Goal: Information Seeking & Learning: Check status

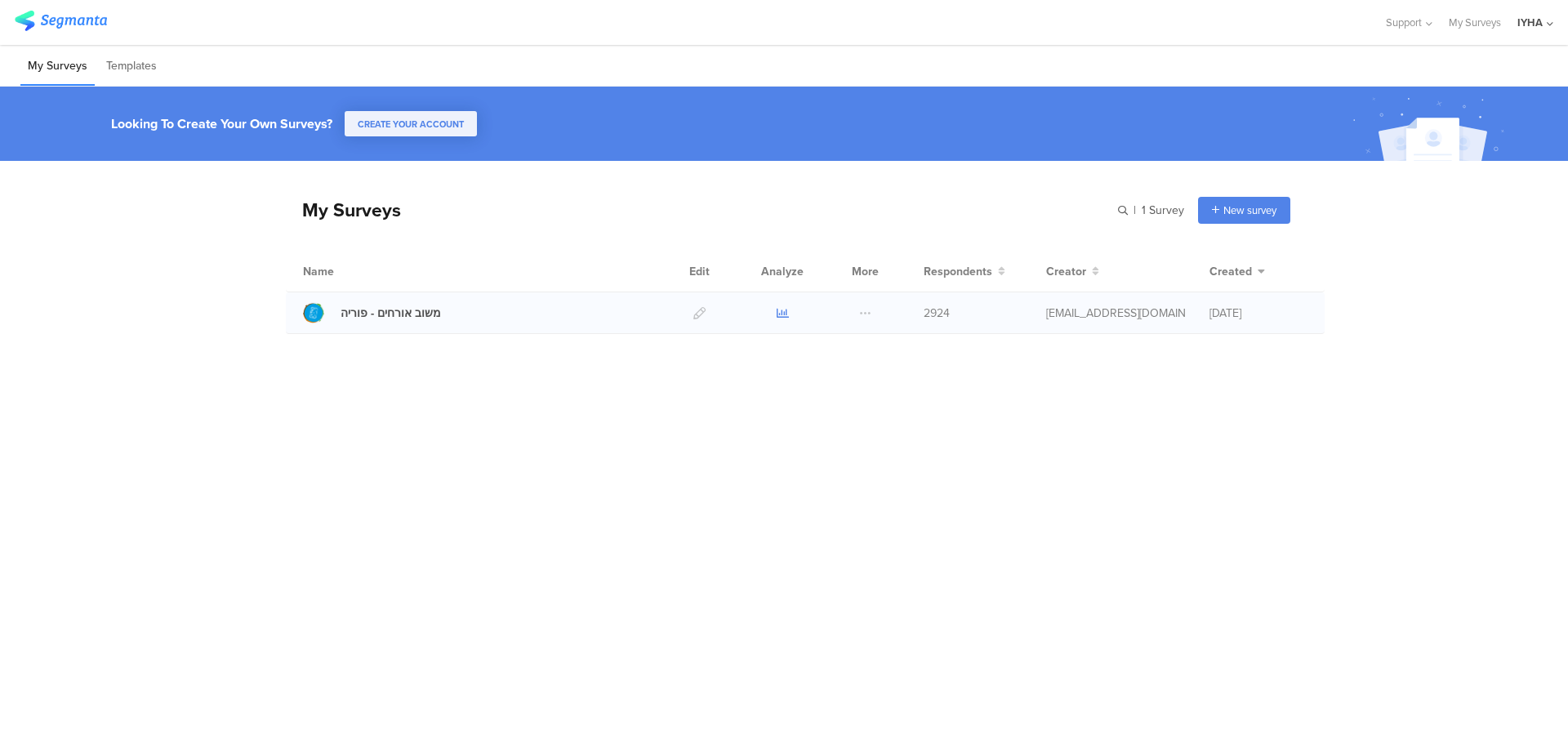
click at [782, 315] on icon at bounding box center [782, 313] width 13 height 13
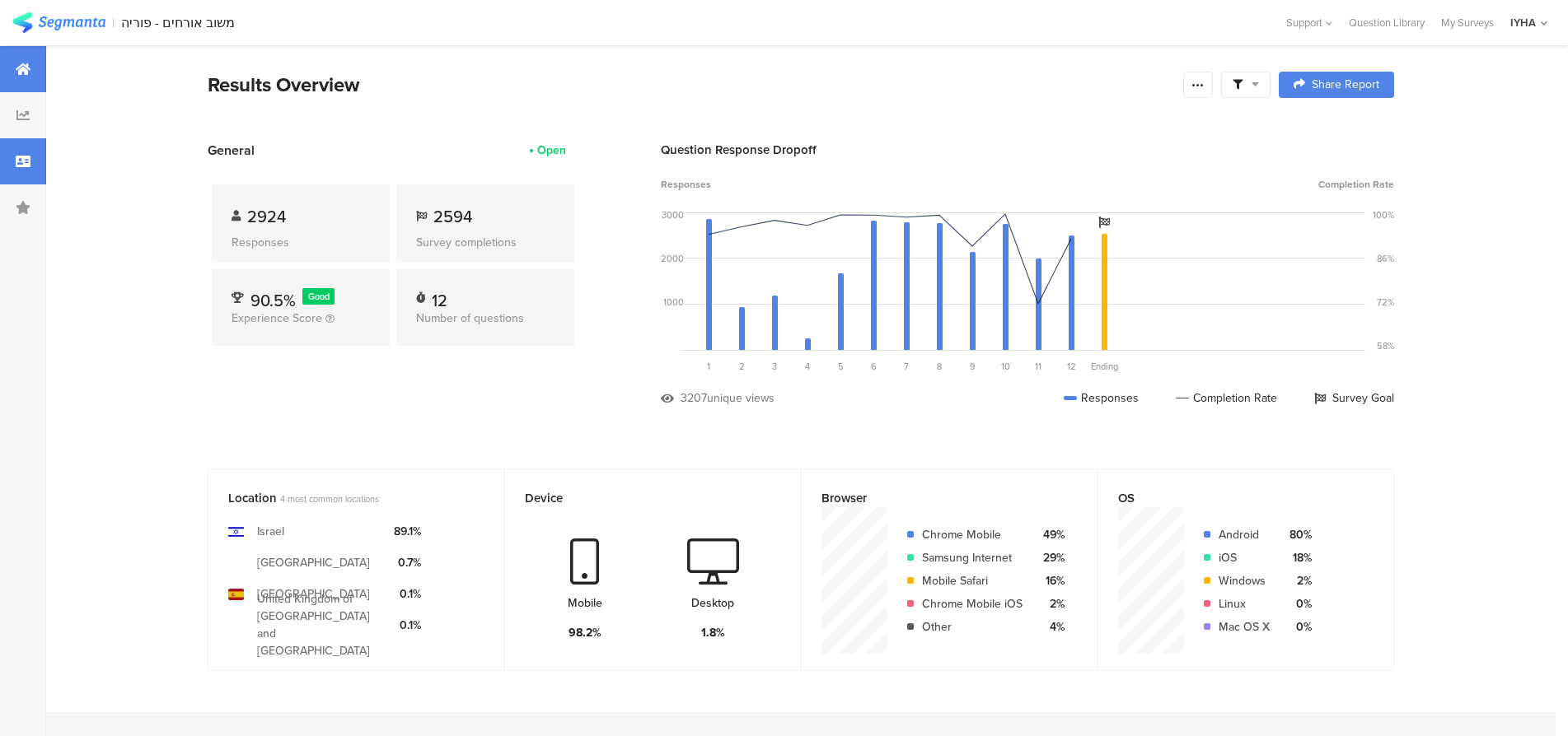
click at [25, 148] on div at bounding box center [23, 161] width 46 height 46
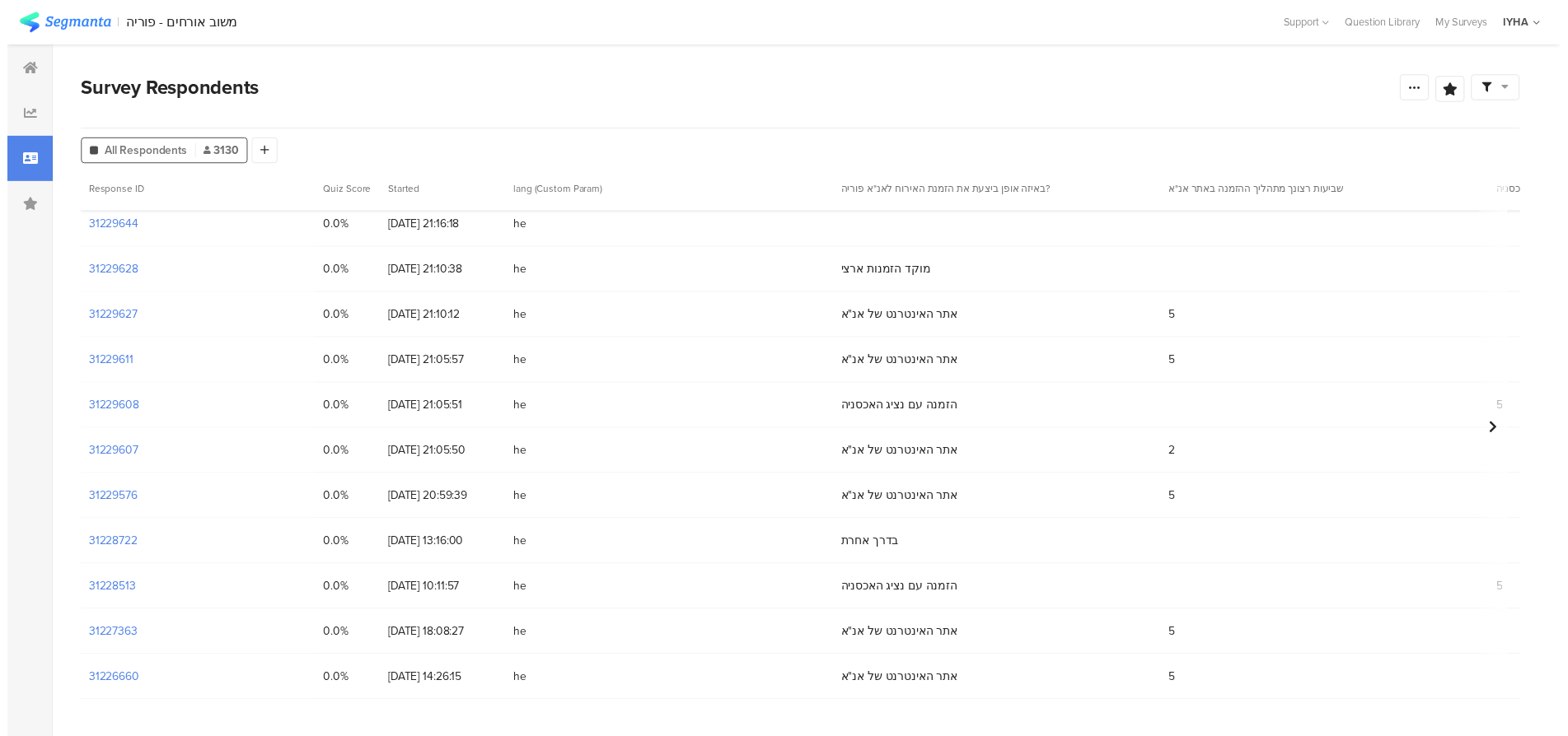
scroll to position [411, 0]
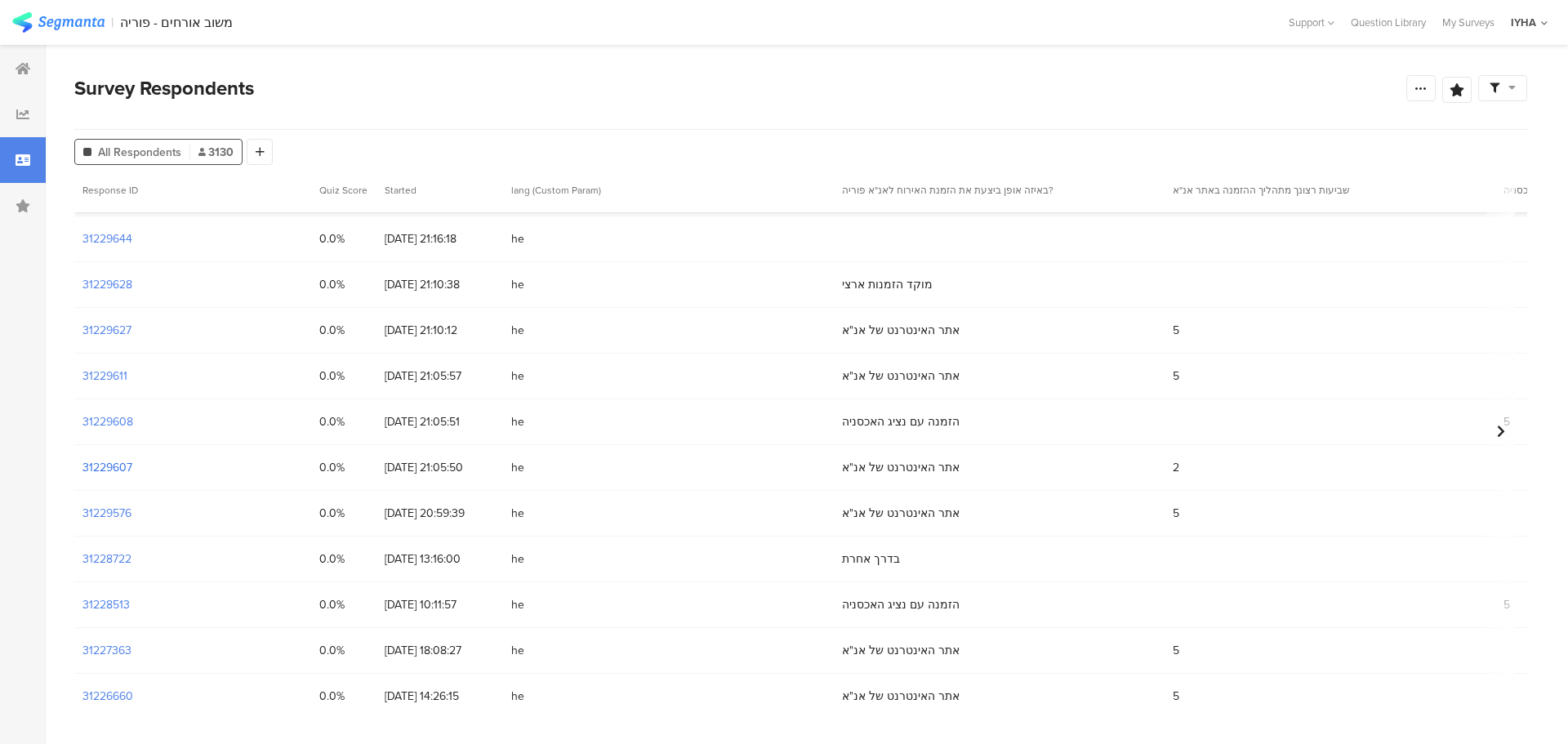
click at [105, 466] on section "31229607" at bounding box center [107, 468] width 50 height 17
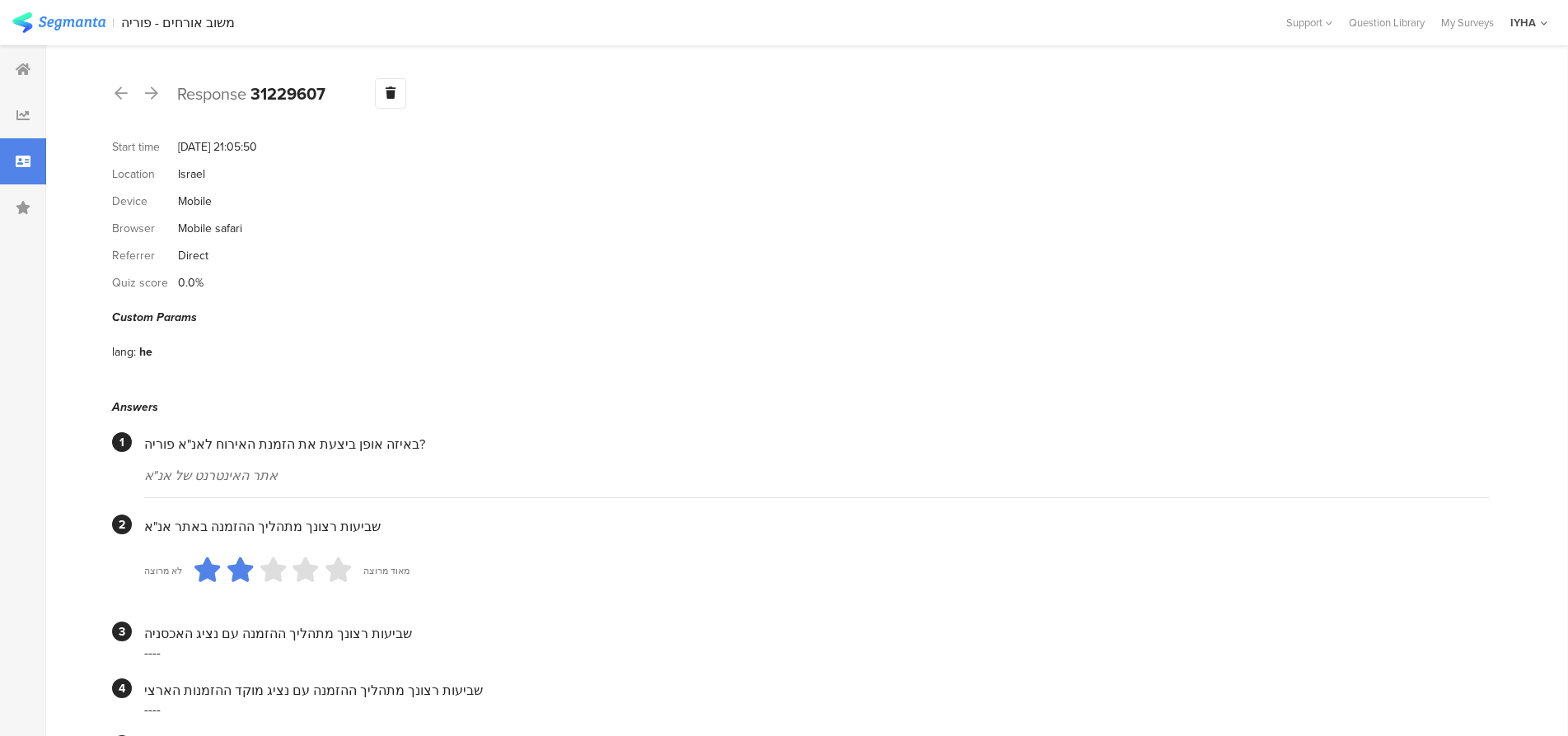
click at [23, 163] on icon at bounding box center [22, 162] width 14 height 14
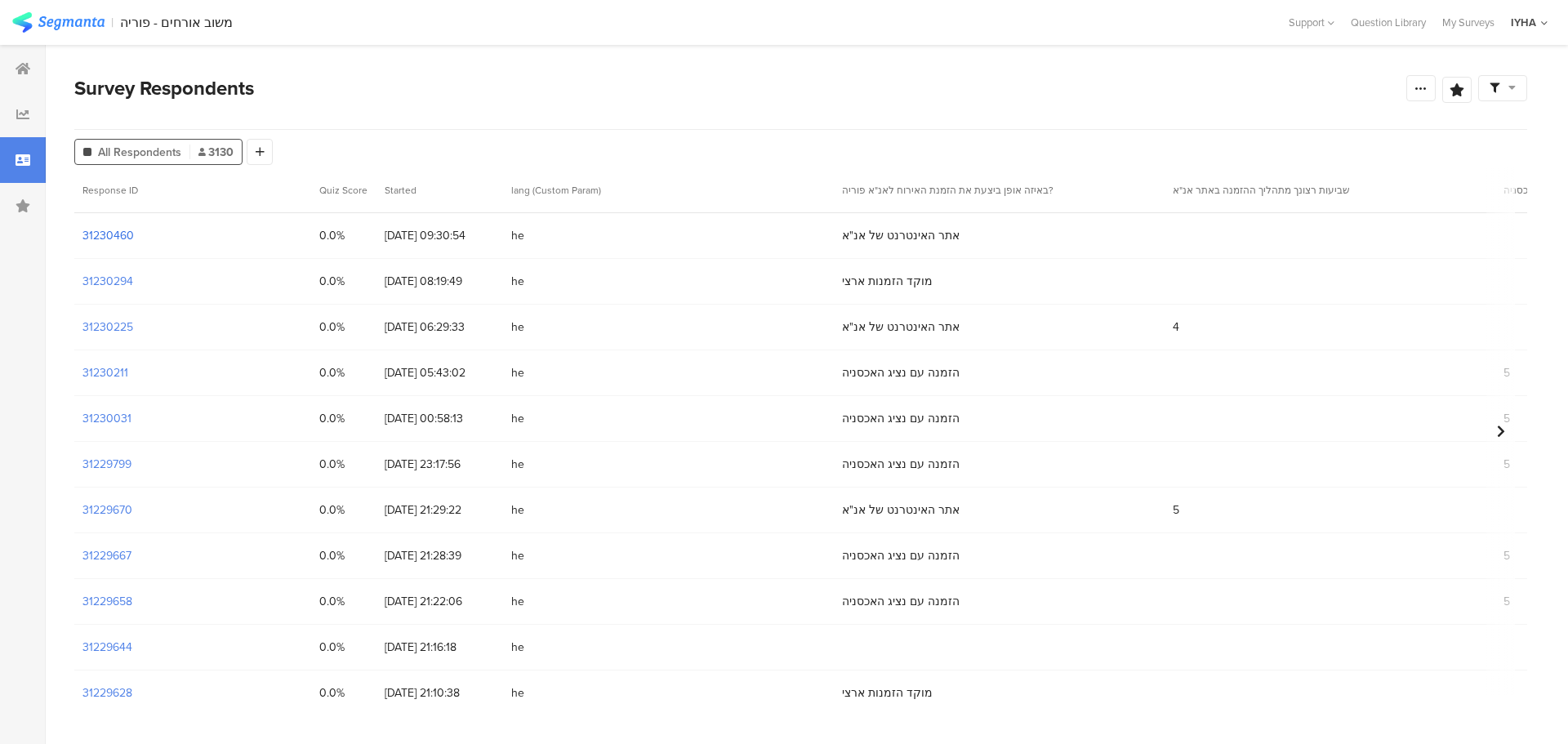
click at [98, 230] on section "31230460" at bounding box center [108, 236] width 51 height 17
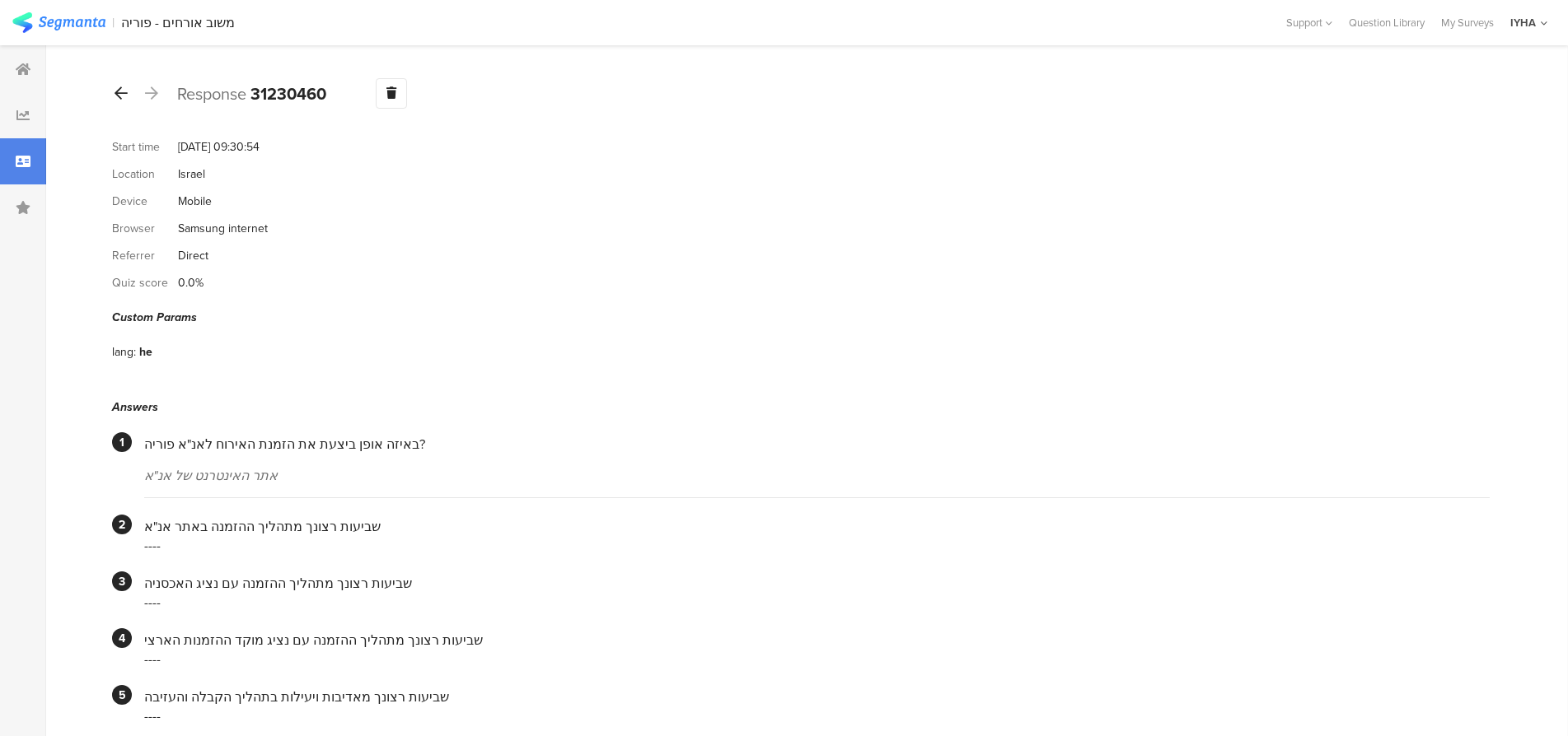
click at [118, 86] on icon at bounding box center [121, 92] width 14 height 14
click at [120, 93] on icon at bounding box center [121, 92] width 14 height 14
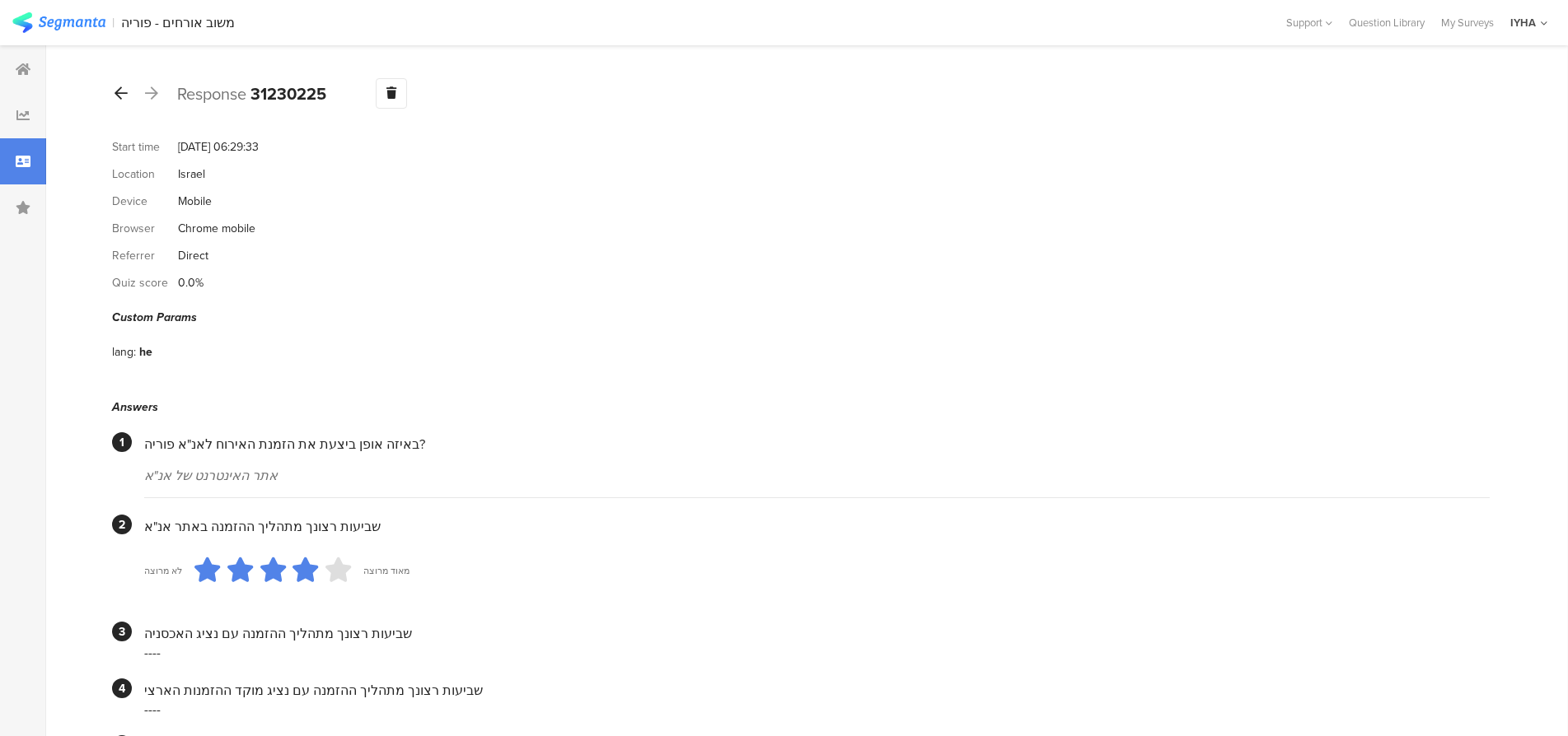
click at [125, 92] on icon at bounding box center [121, 92] width 14 height 14
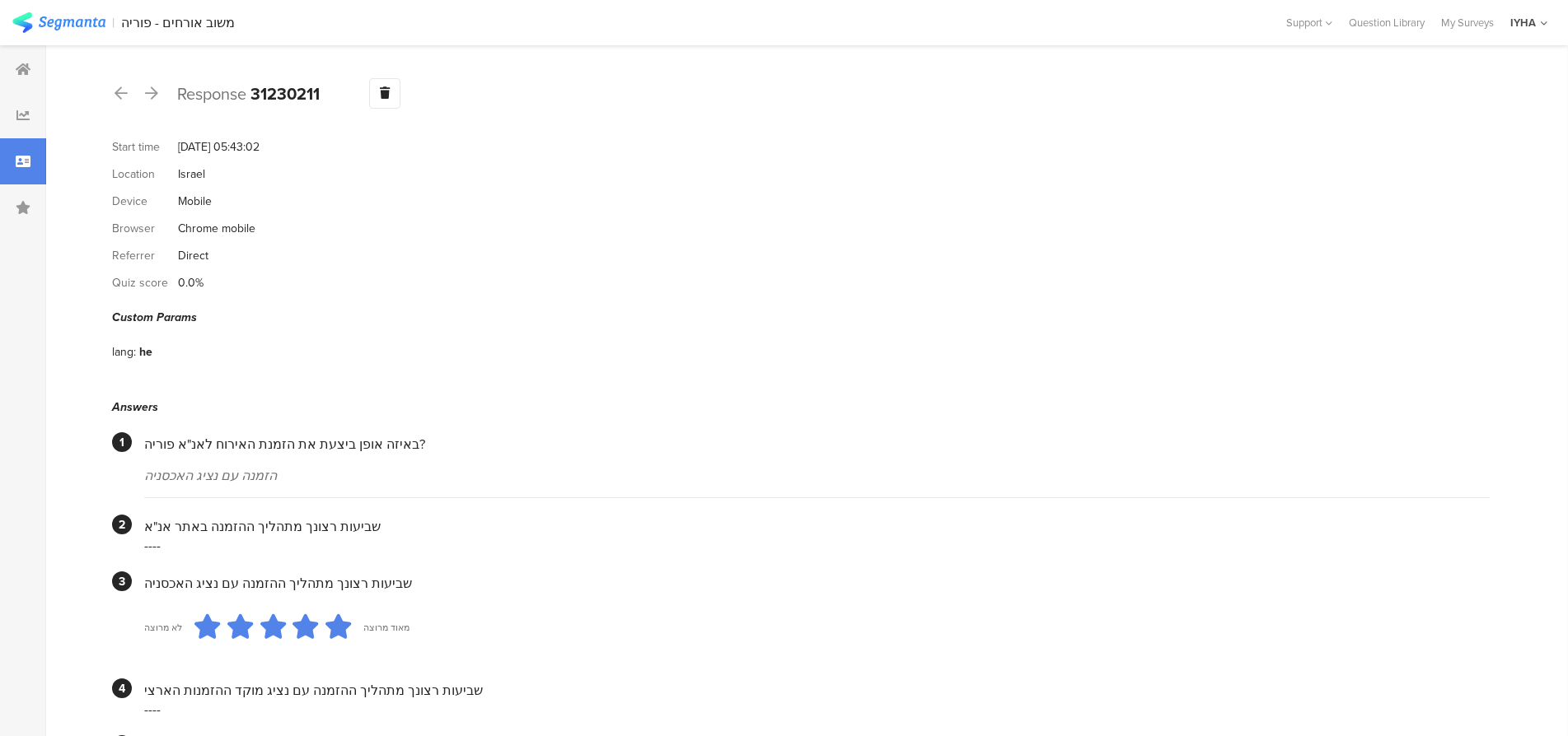
click at [132, 103] on div "Response 31230211 Warning Delete Cancel" at bounding box center [800, 93] width 1377 height 31
click at [127, 98] on icon at bounding box center [121, 92] width 14 height 14
click at [123, 91] on icon at bounding box center [121, 92] width 14 height 14
click at [120, 91] on icon at bounding box center [121, 92] width 14 height 14
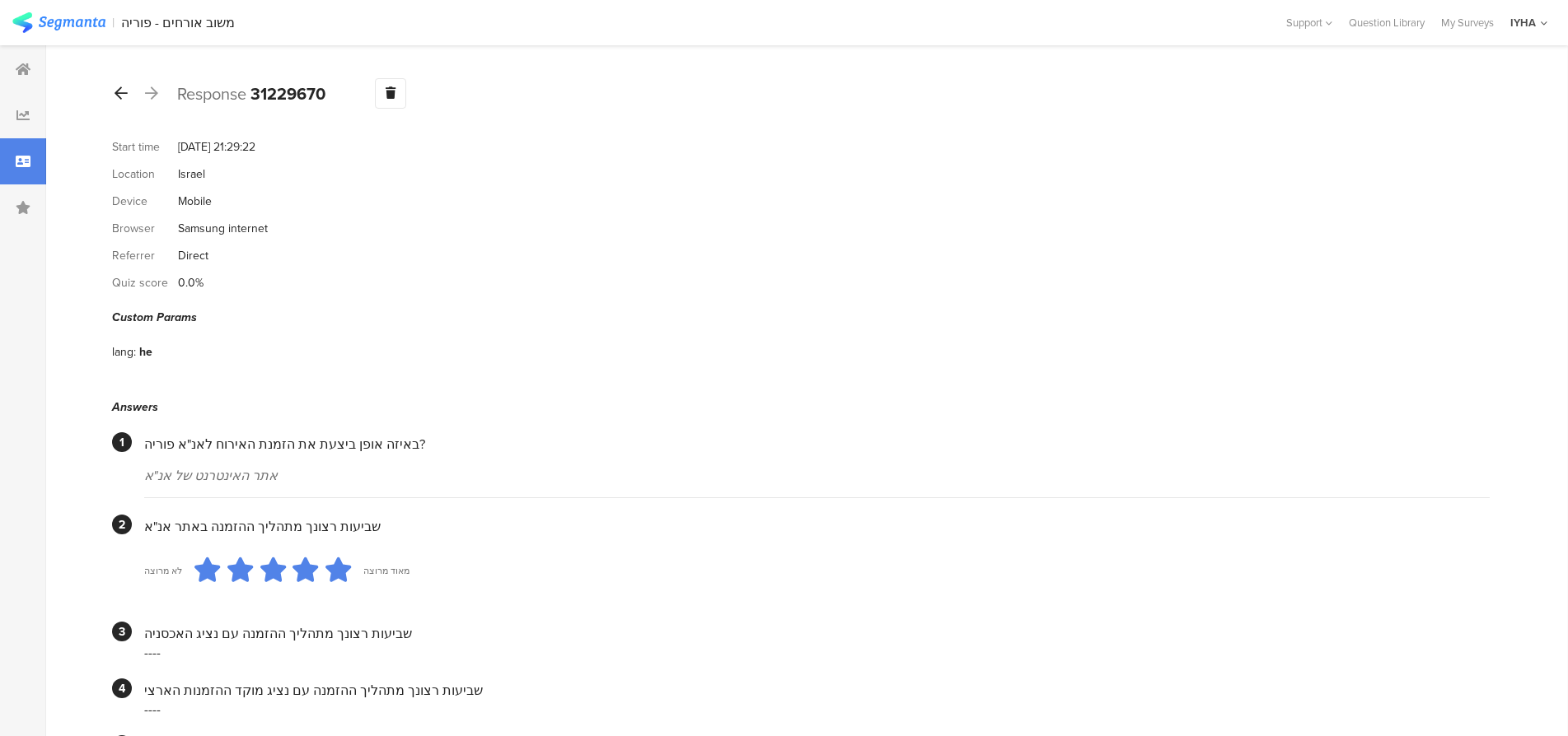
click at [113, 91] on div at bounding box center [120, 93] width 18 height 26
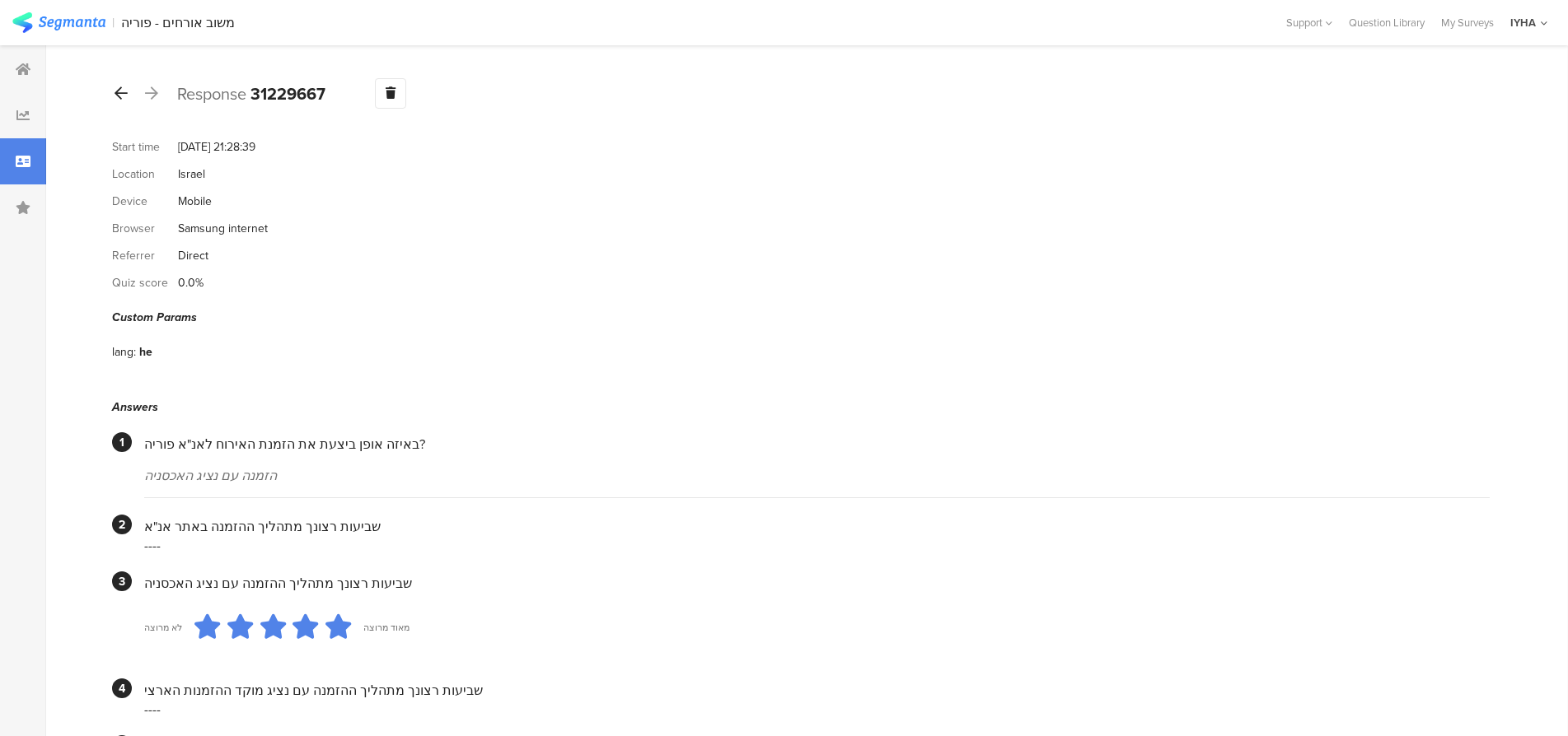
click at [120, 92] on icon at bounding box center [121, 92] width 14 height 14
click at [128, 91] on div at bounding box center [120, 93] width 18 height 26
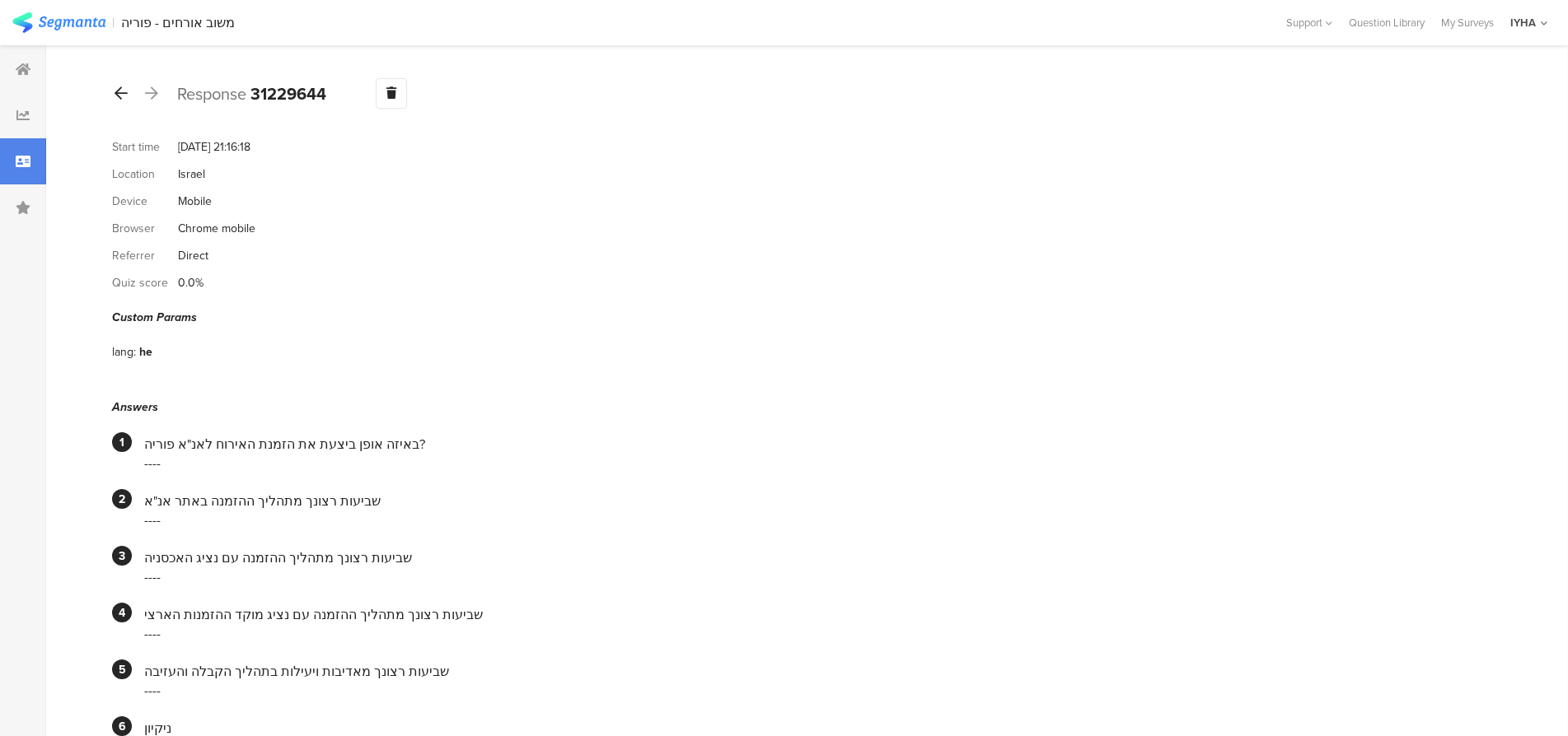
click at [116, 92] on icon at bounding box center [121, 92] width 14 height 14
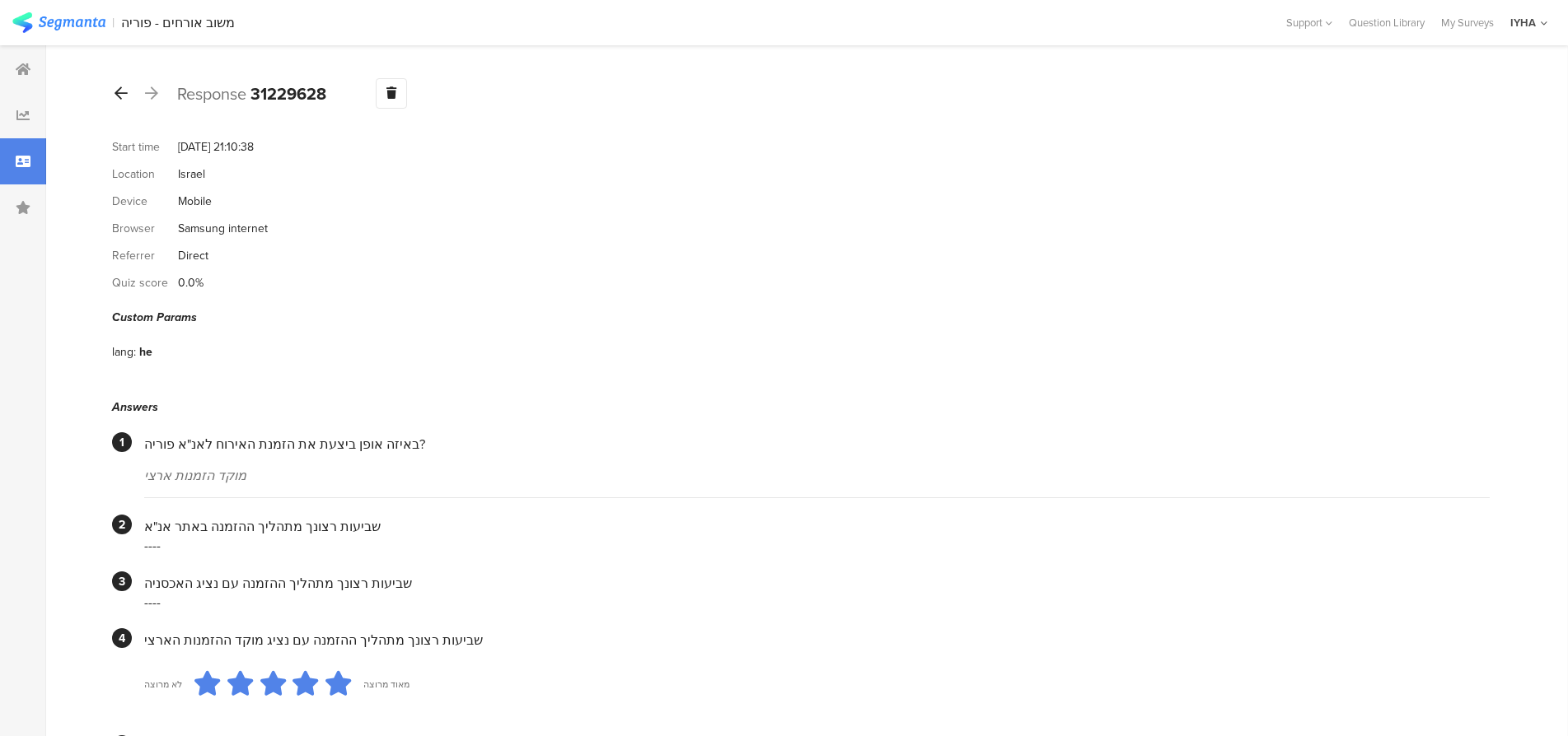
click at [125, 92] on icon at bounding box center [121, 92] width 14 height 14
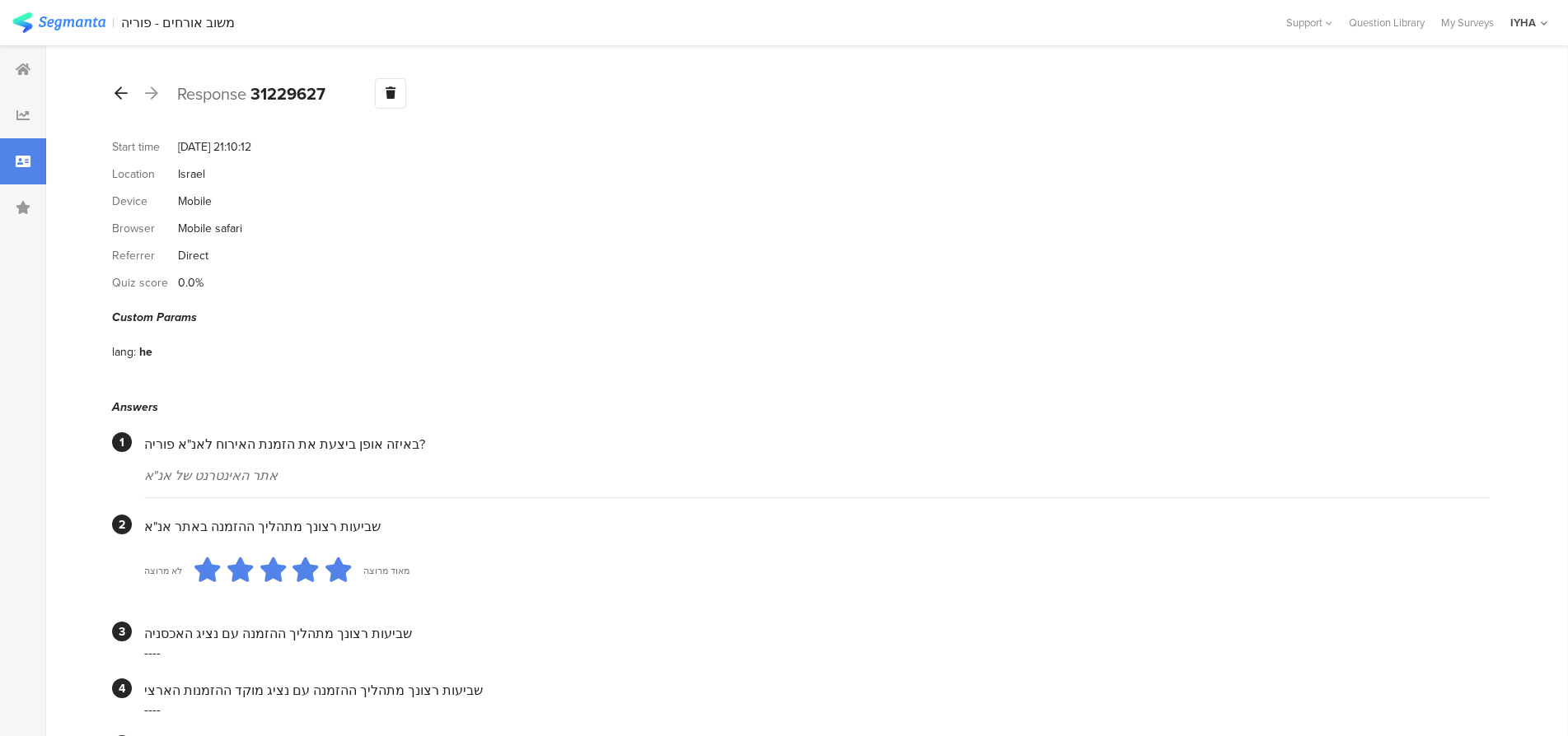
click at [126, 88] on icon at bounding box center [121, 92] width 14 height 14
click at [125, 95] on icon at bounding box center [121, 92] width 14 height 14
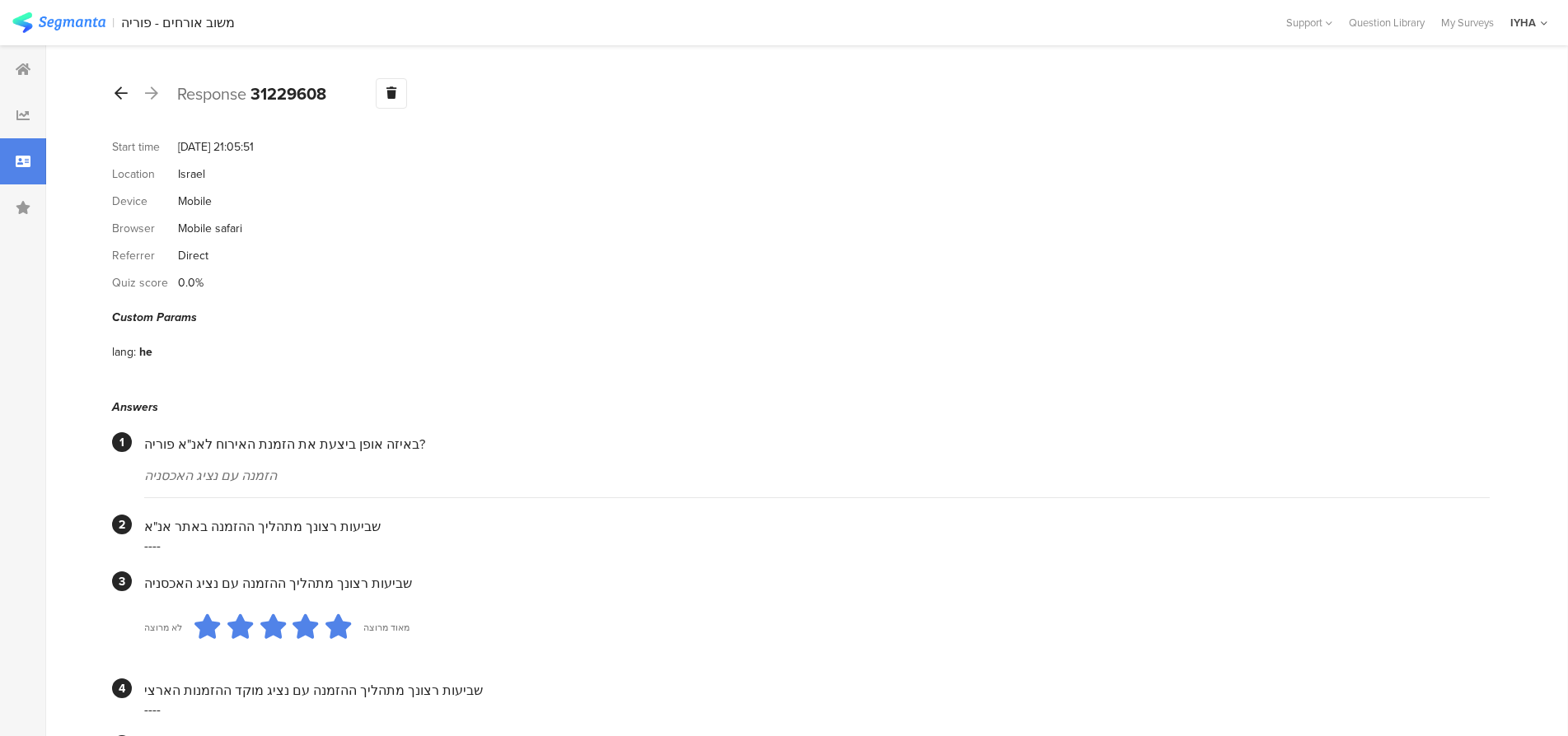
click at [121, 100] on div at bounding box center [120, 93] width 18 height 26
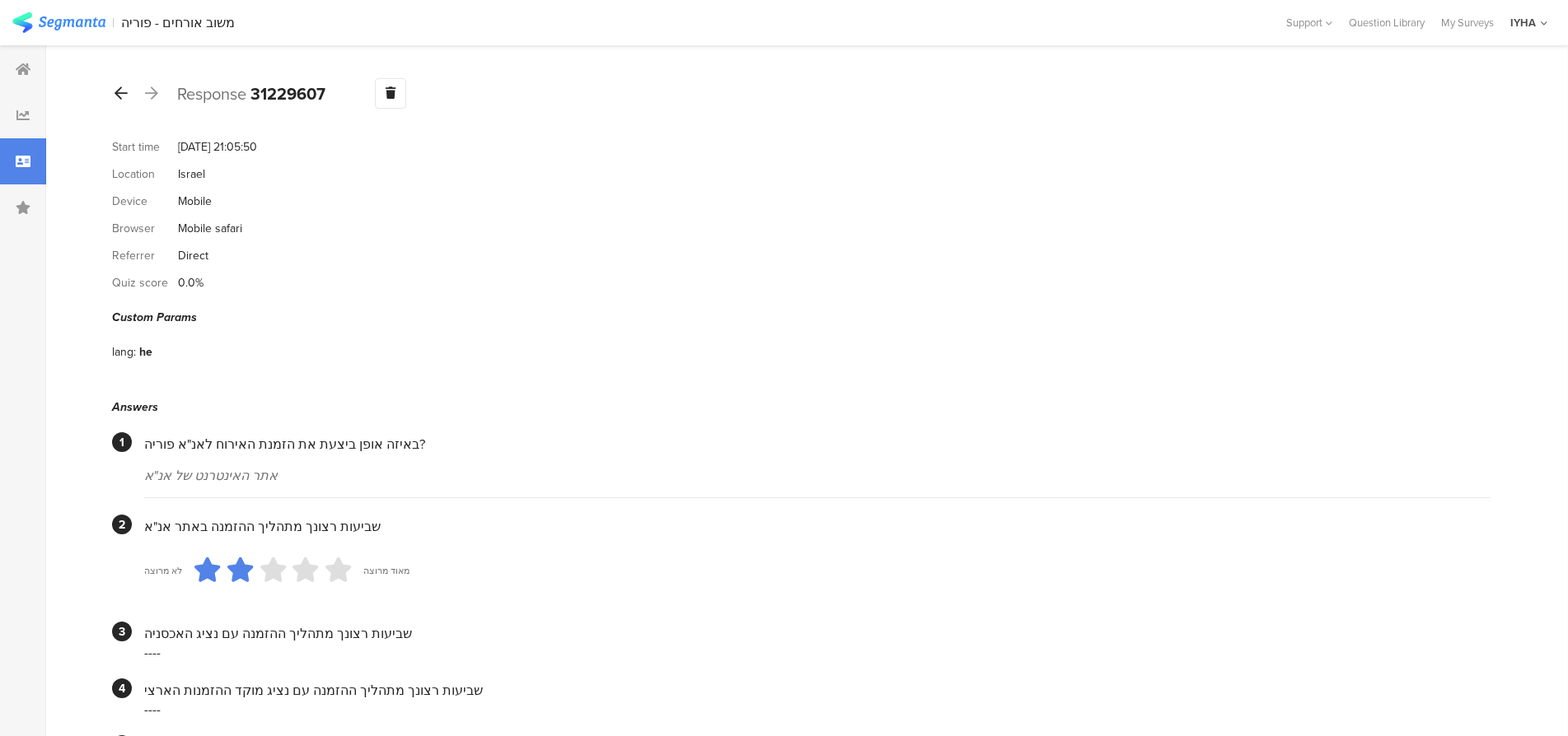
click at [124, 102] on div at bounding box center [120, 93] width 18 height 26
click at [126, 102] on div at bounding box center [120, 93] width 18 height 26
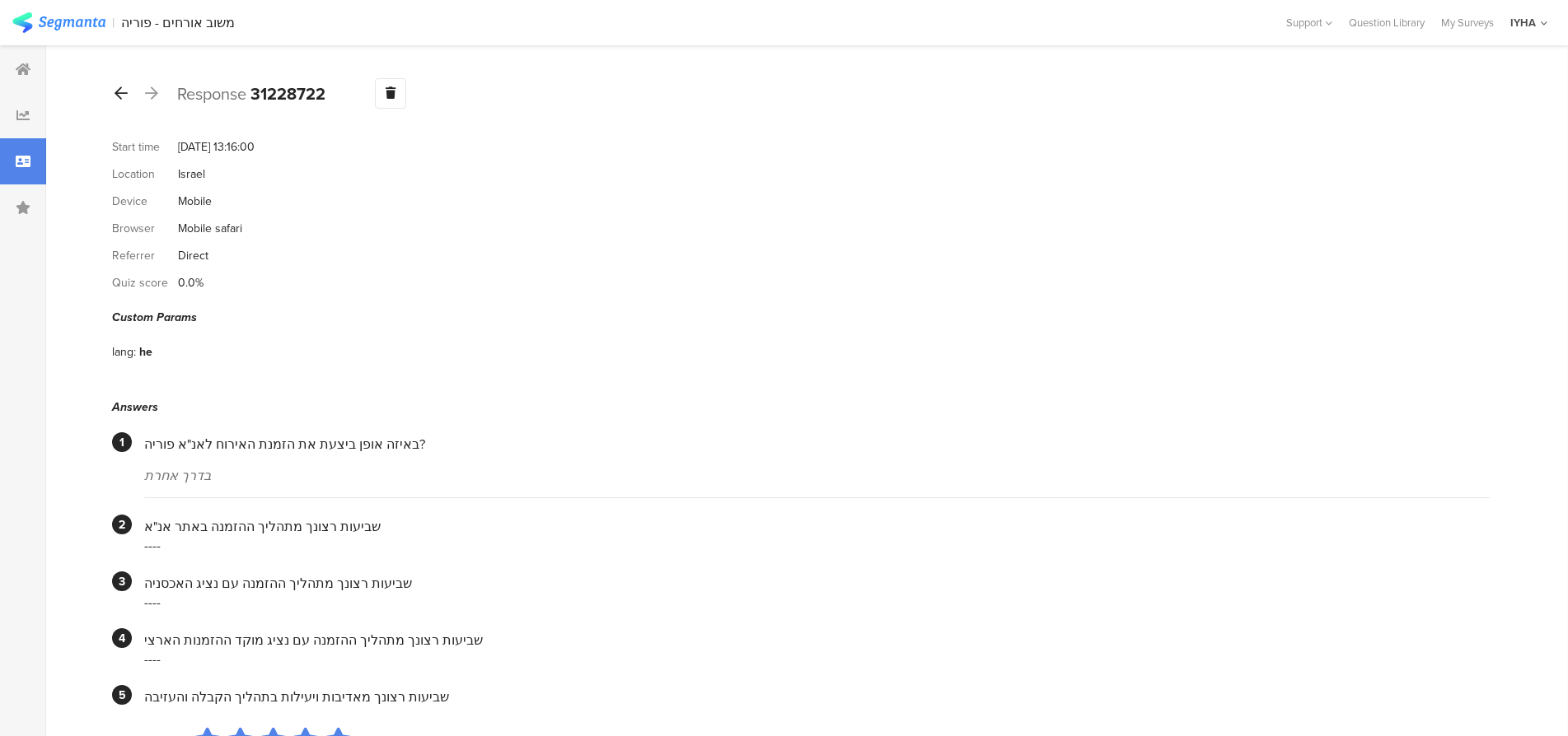
click at [129, 97] on div at bounding box center [120, 93] width 18 height 26
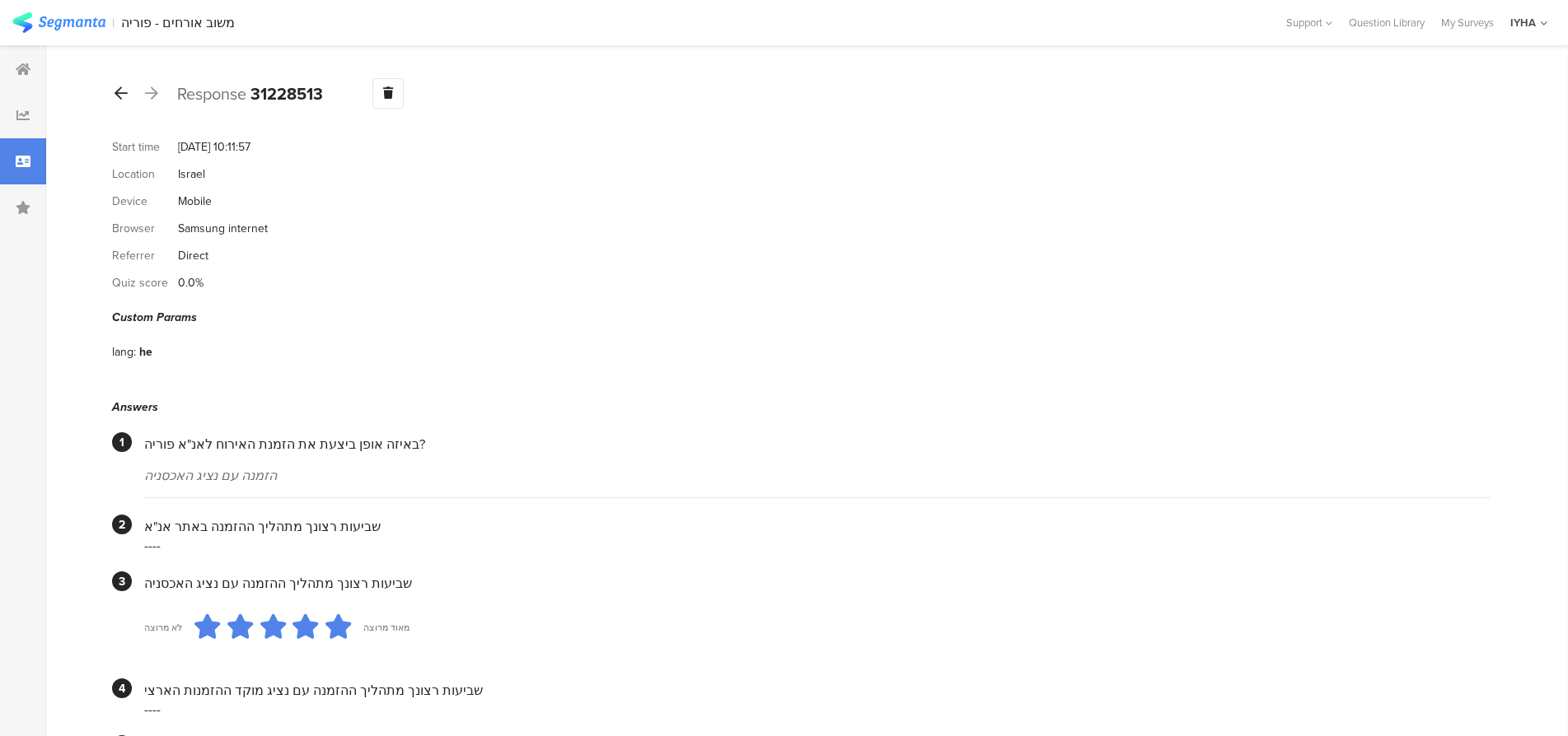
click at [121, 95] on icon at bounding box center [121, 92] width 14 height 14
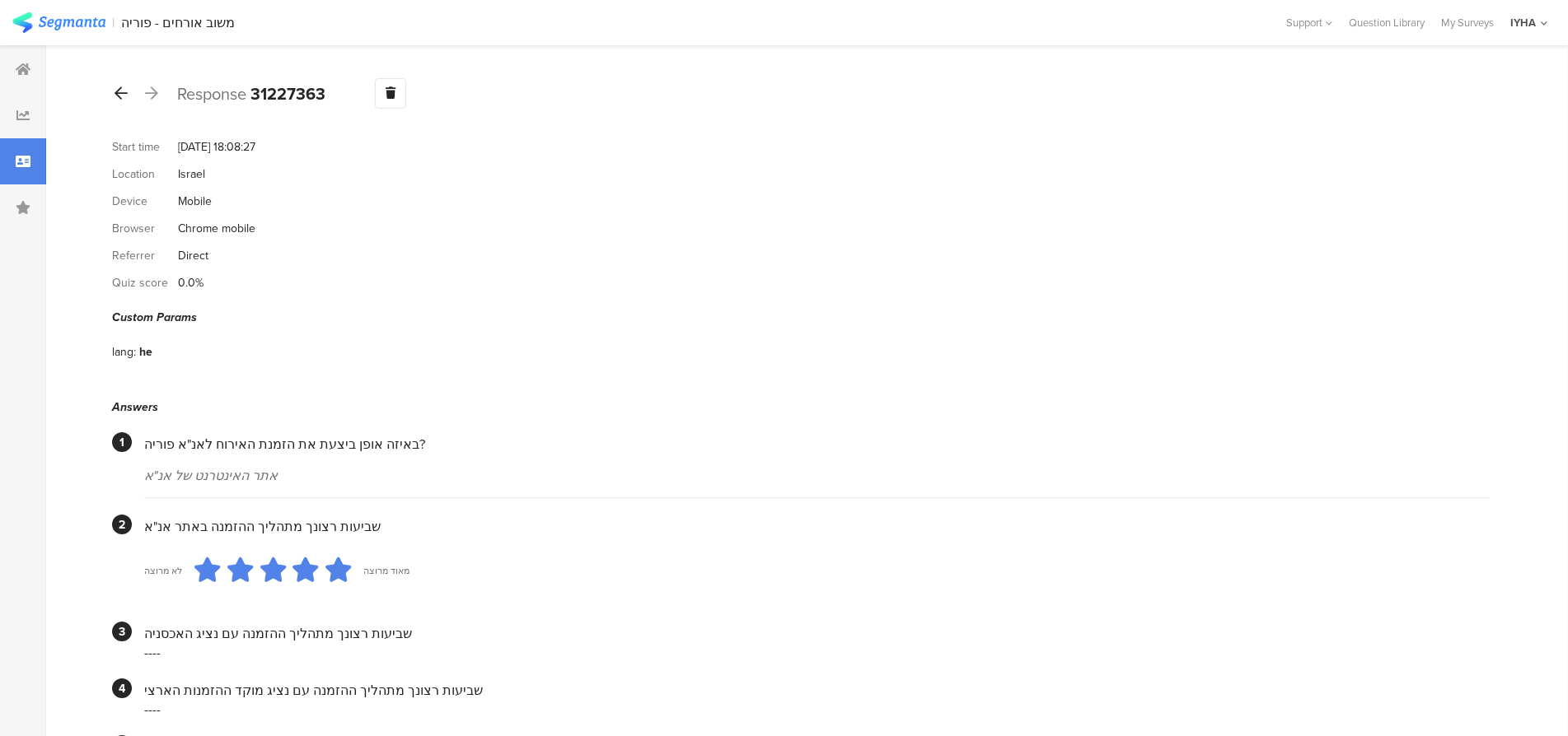
click at [114, 92] on div at bounding box center [120, 93] width 18 height 26
click at [121, 92] on icon at bounding box center [121, 92] width 14 height 14
click at [120, 97] on icon at bounding box center [121, 92] width 14 height 14
click at [122, 97] on icon at bounding box center [121, 92] width 14 height 14
click at [120, 84] on div at bounding box center [120, 93] width 18 height 26
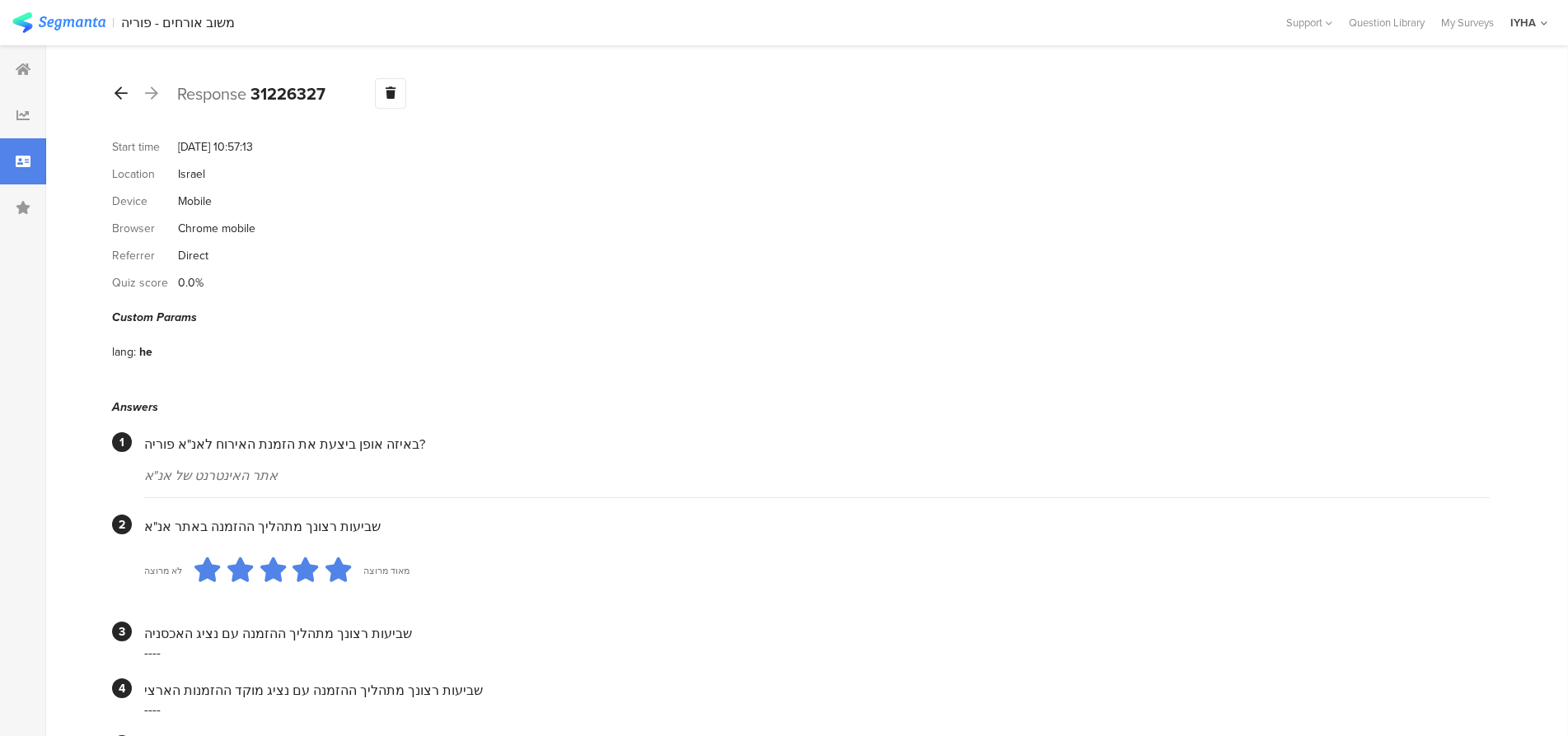
click at [116, 95] on icon at bounding box center [121, 92] width 14 height 14
click at [112, 94] on div at bounding box center [120, 93] width 18 height 26
click at [124, 93] on icon at bounding box center [121, 92] width 14 height 14
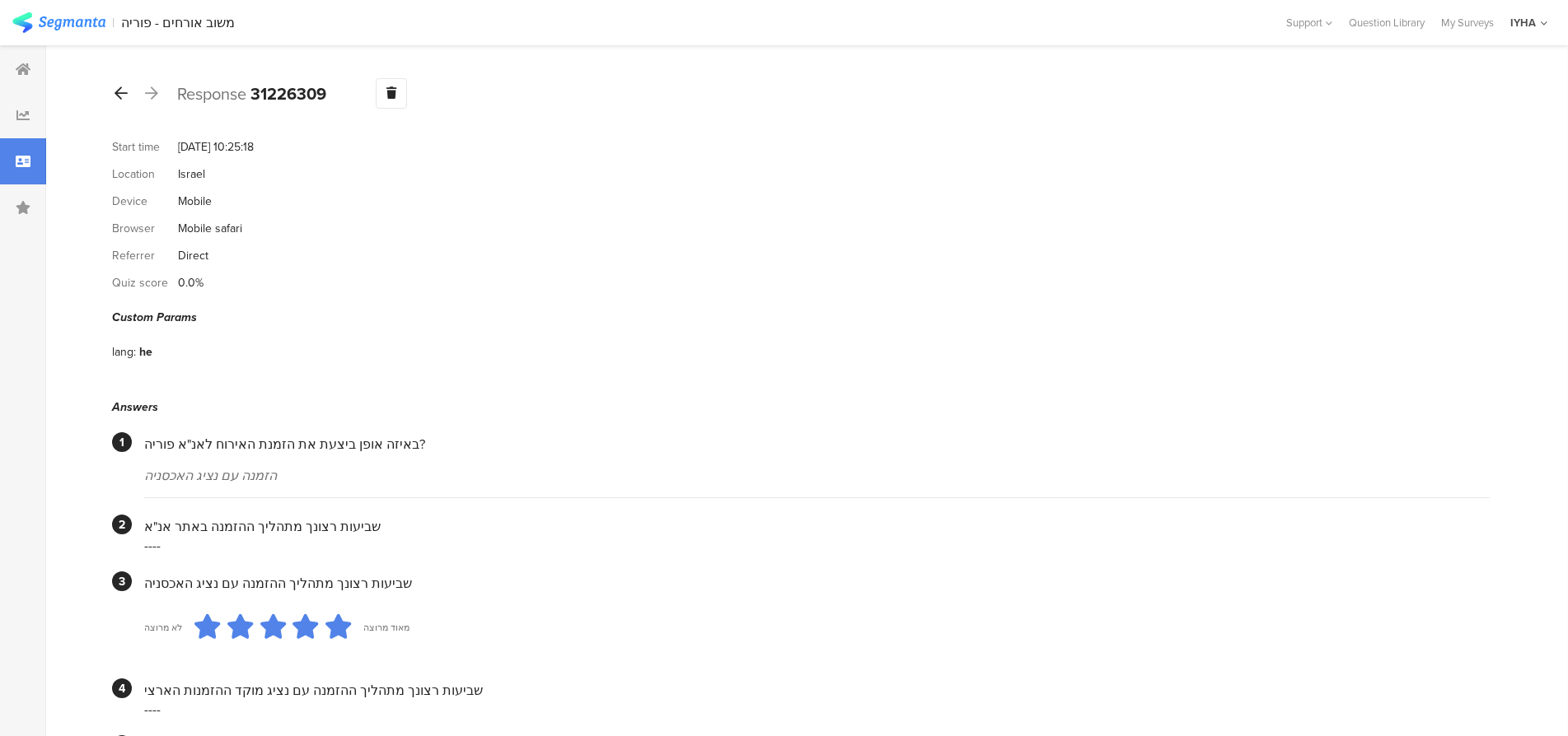
click at [124, 97] on icon at bounding box center [121, 92] width 14 height 14
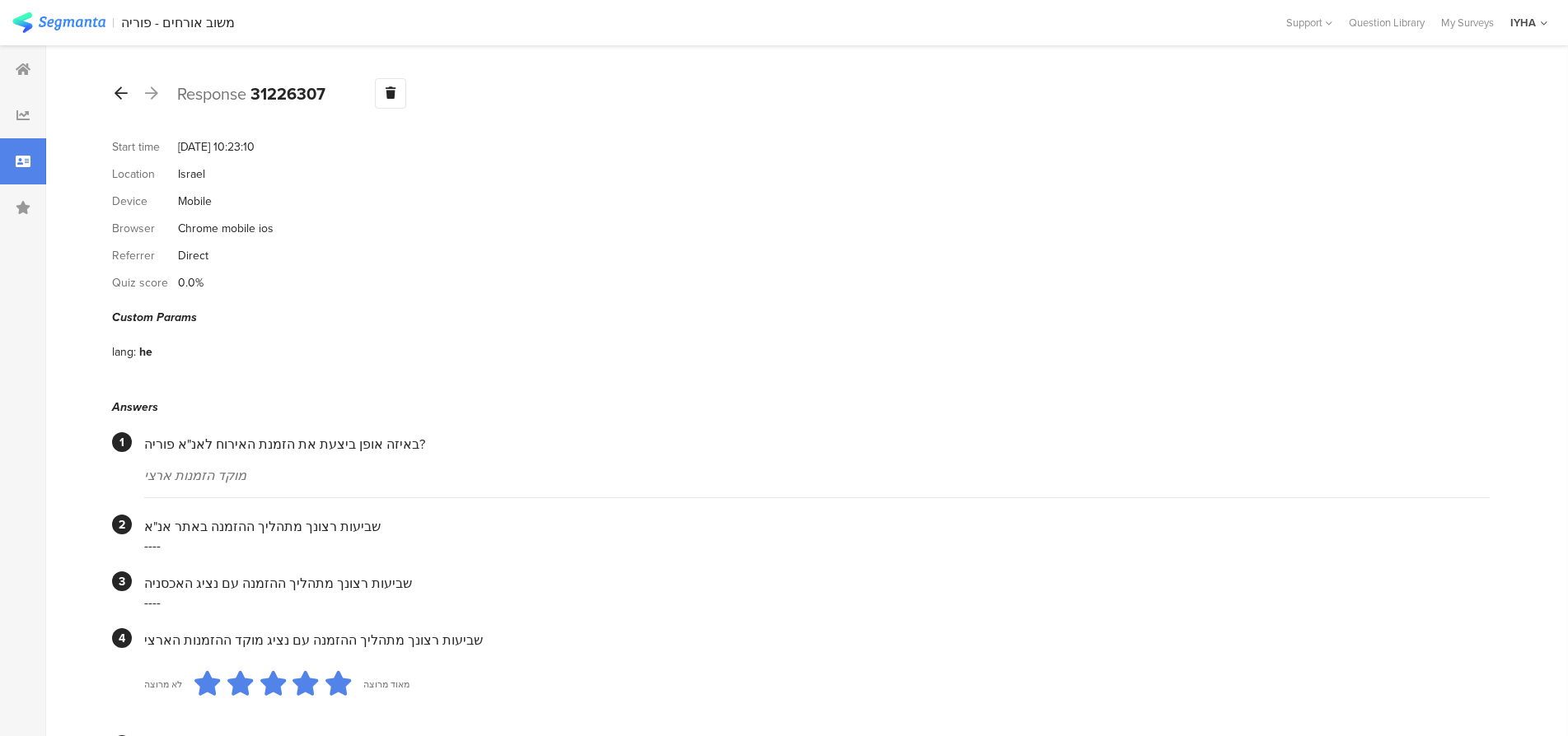
click at [125, 98] on icon at bounding box center [121, 92] width 14 height 14
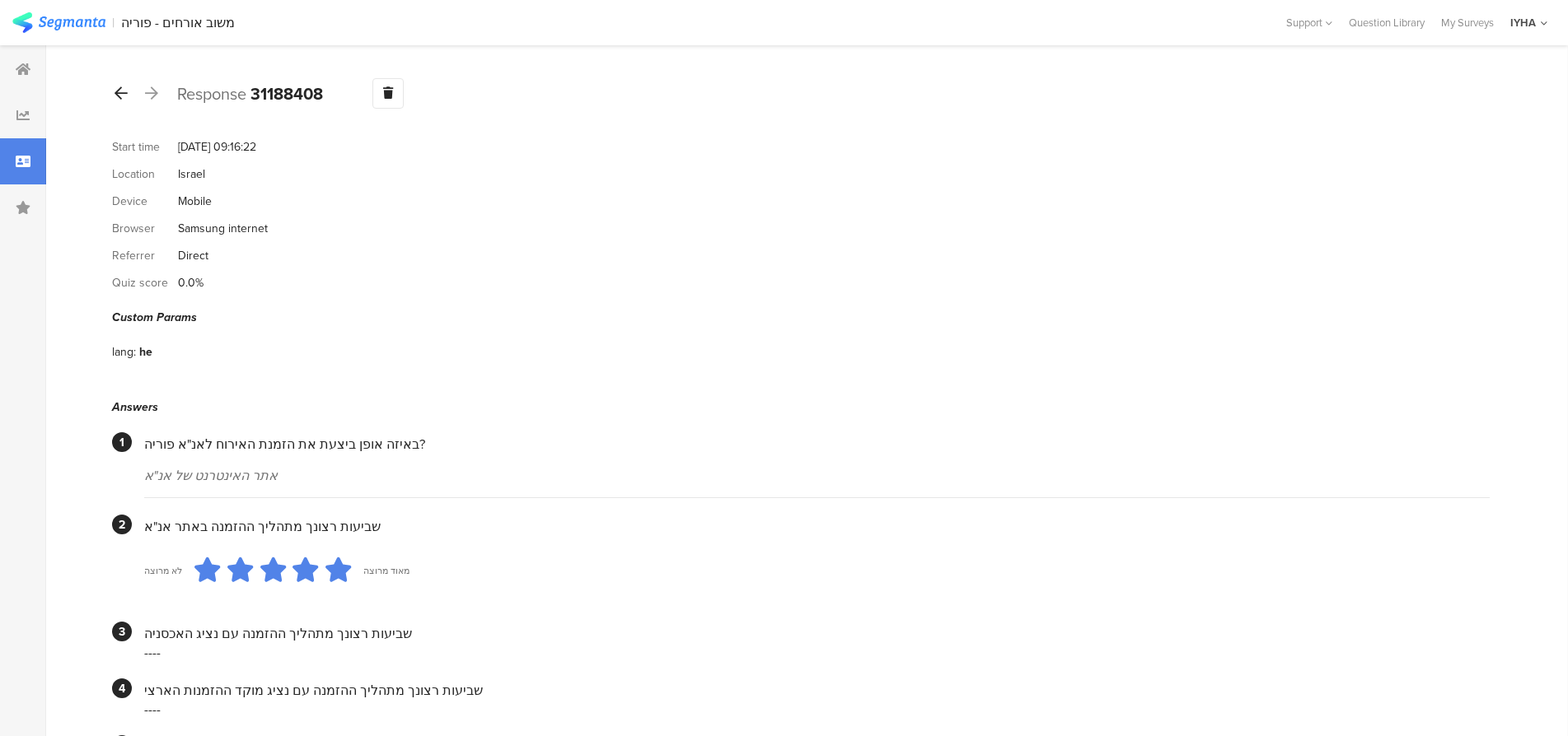
click at [124, 92] on icon at bounding box center [121, 92] width 14 height 14
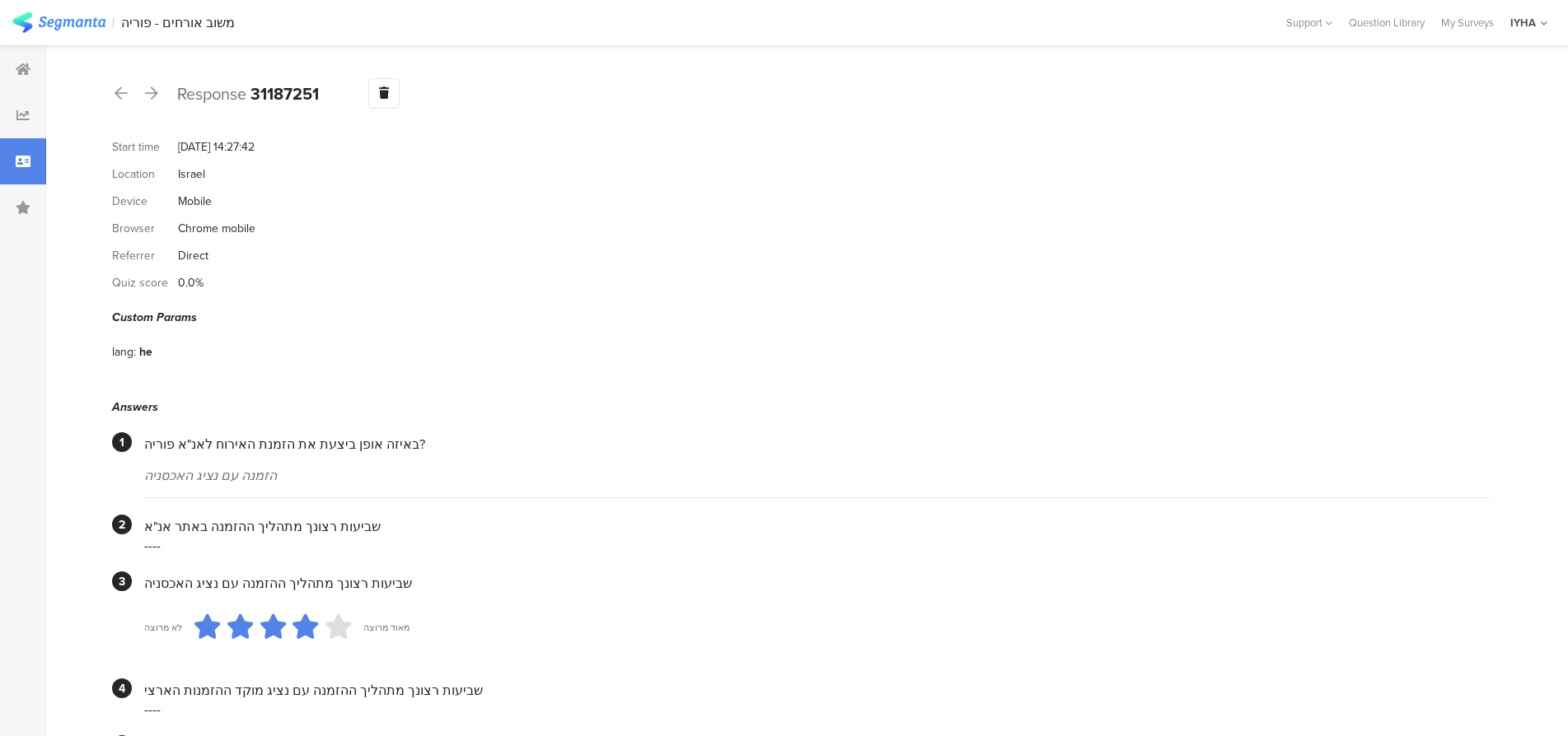
click at [124, 97] on icon at bounding box center [121, 92] width 14 height 14
click at [120, 98] on icon at bounding box center [121, 92] width 14 height 14
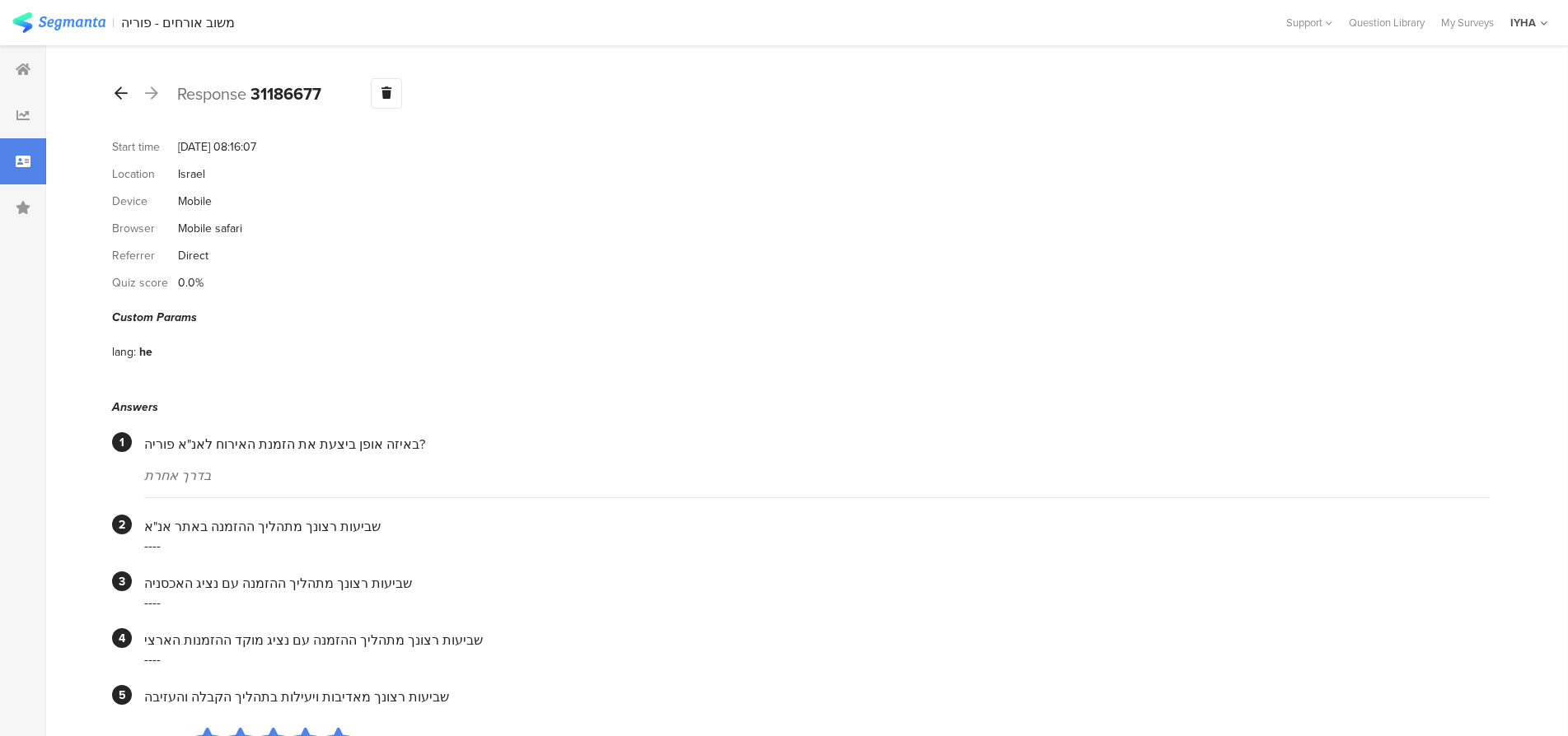
click at [124, 99] on icon at bounding box center [121, 92] width 14 height 14
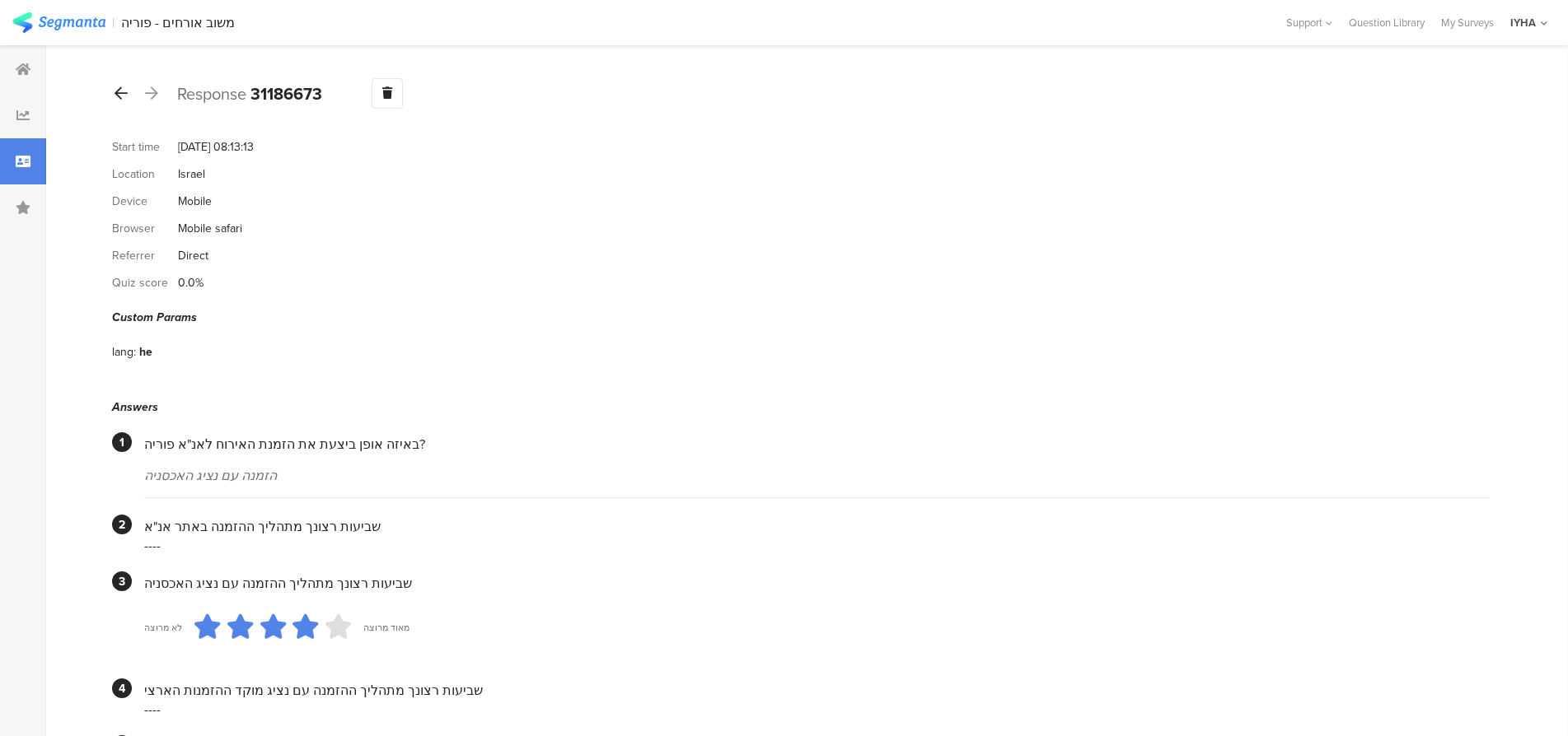
click at [125, 99] on icon at bounding box center [121, 92] width 14 height 14
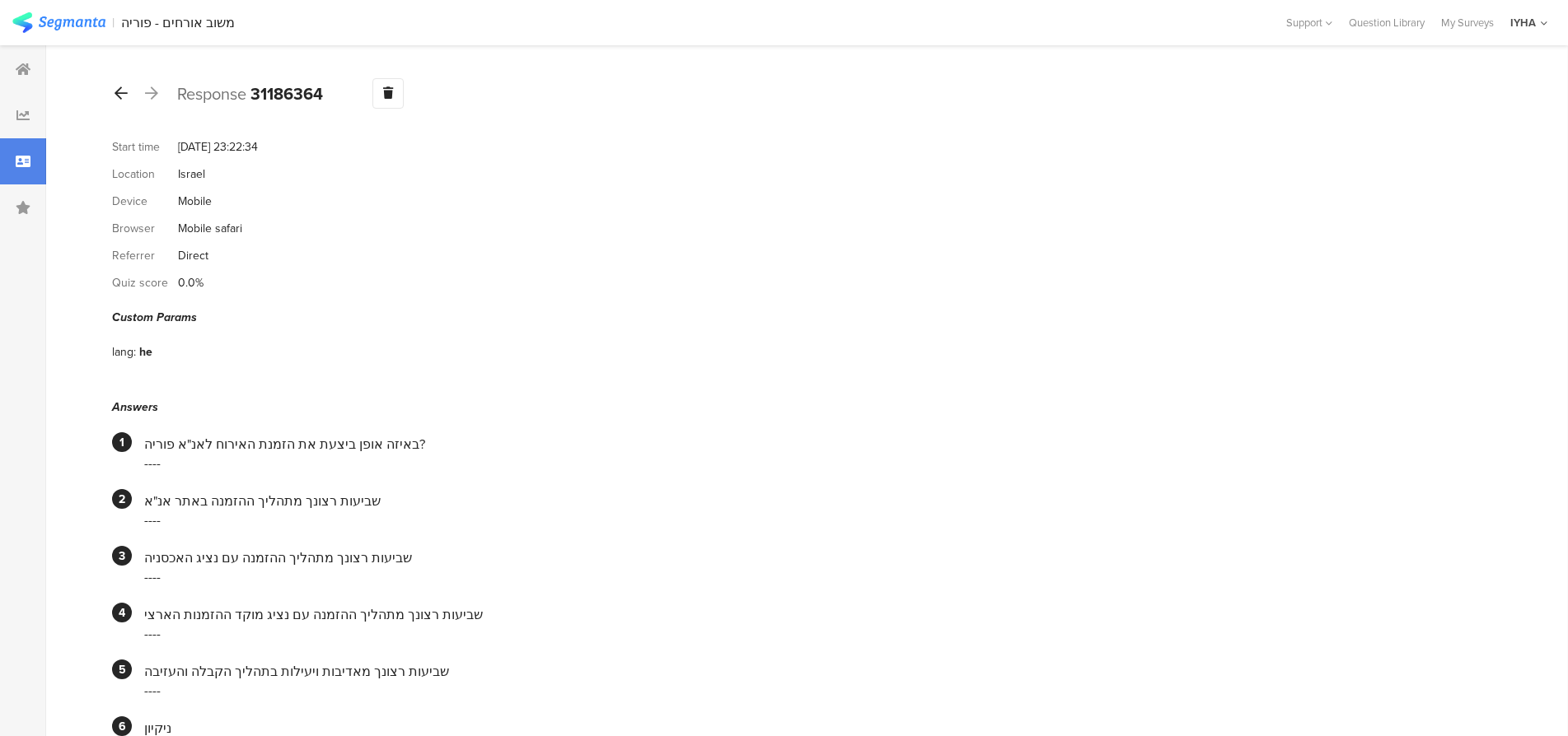
click at [125, 101] on div at bounding box center [120, 93] width 18 height 26
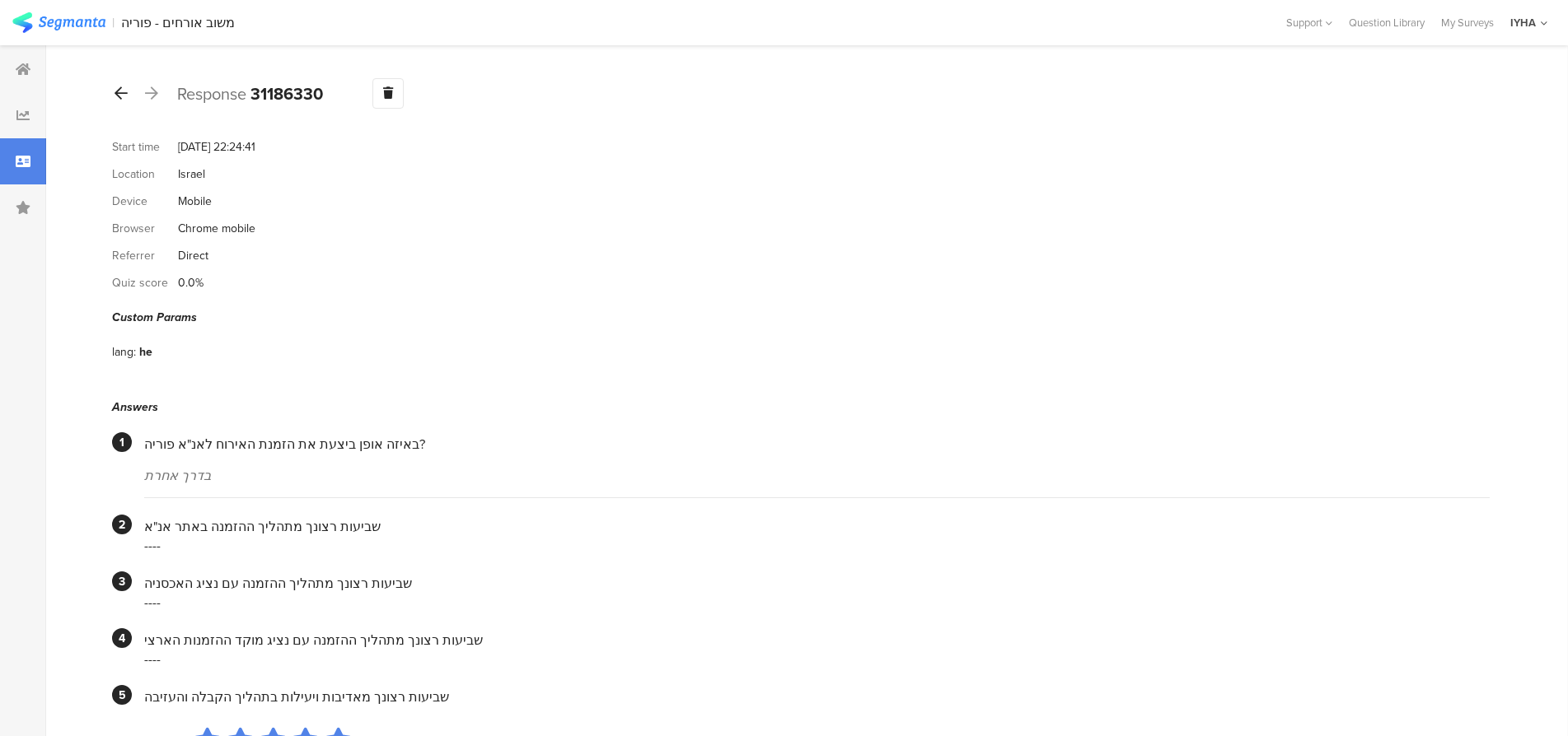
click at [125, 101] on div at bounding box center [120, 93] width 18 height 26
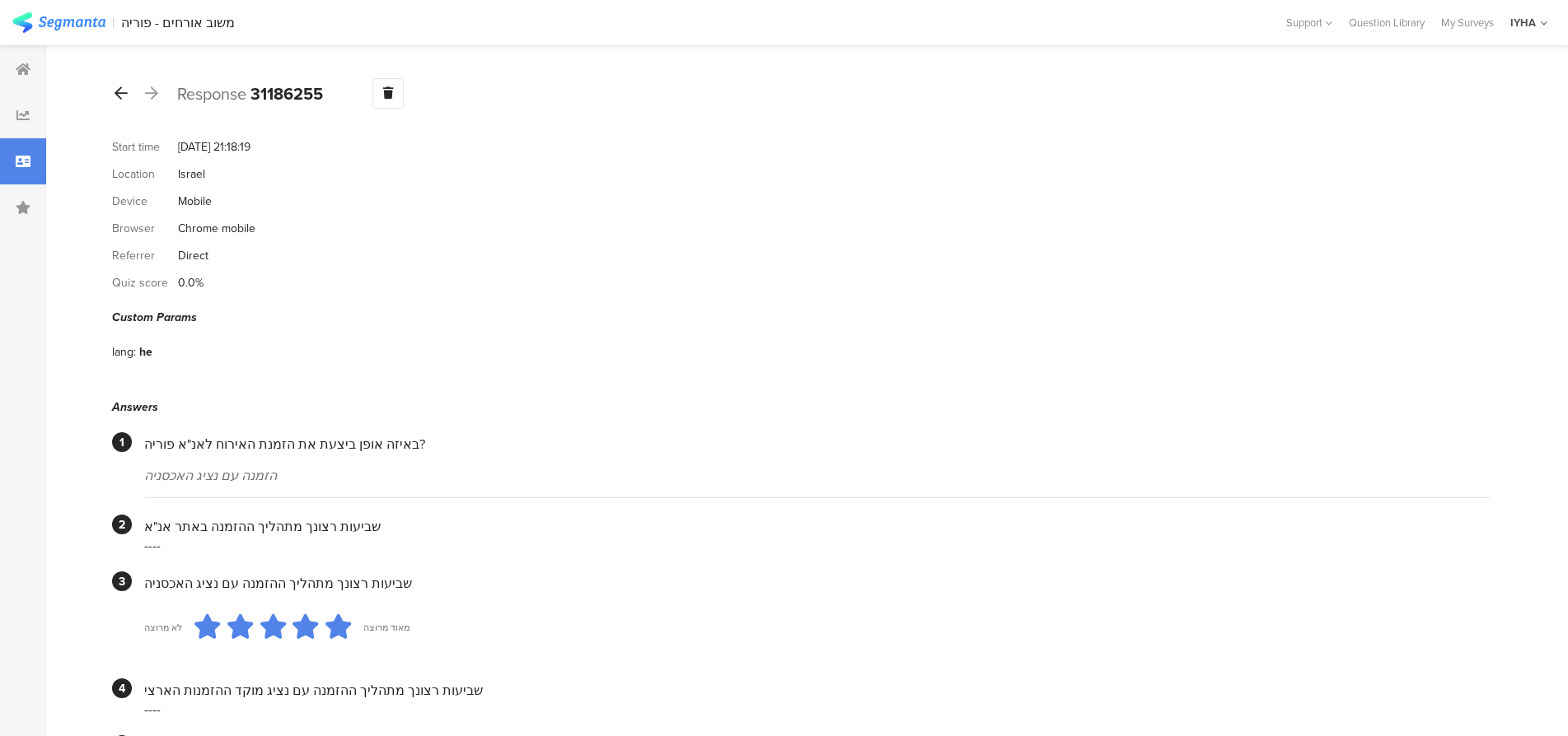
click at [125, 101] on div at bounding box center [120, 93] width 18 height 26
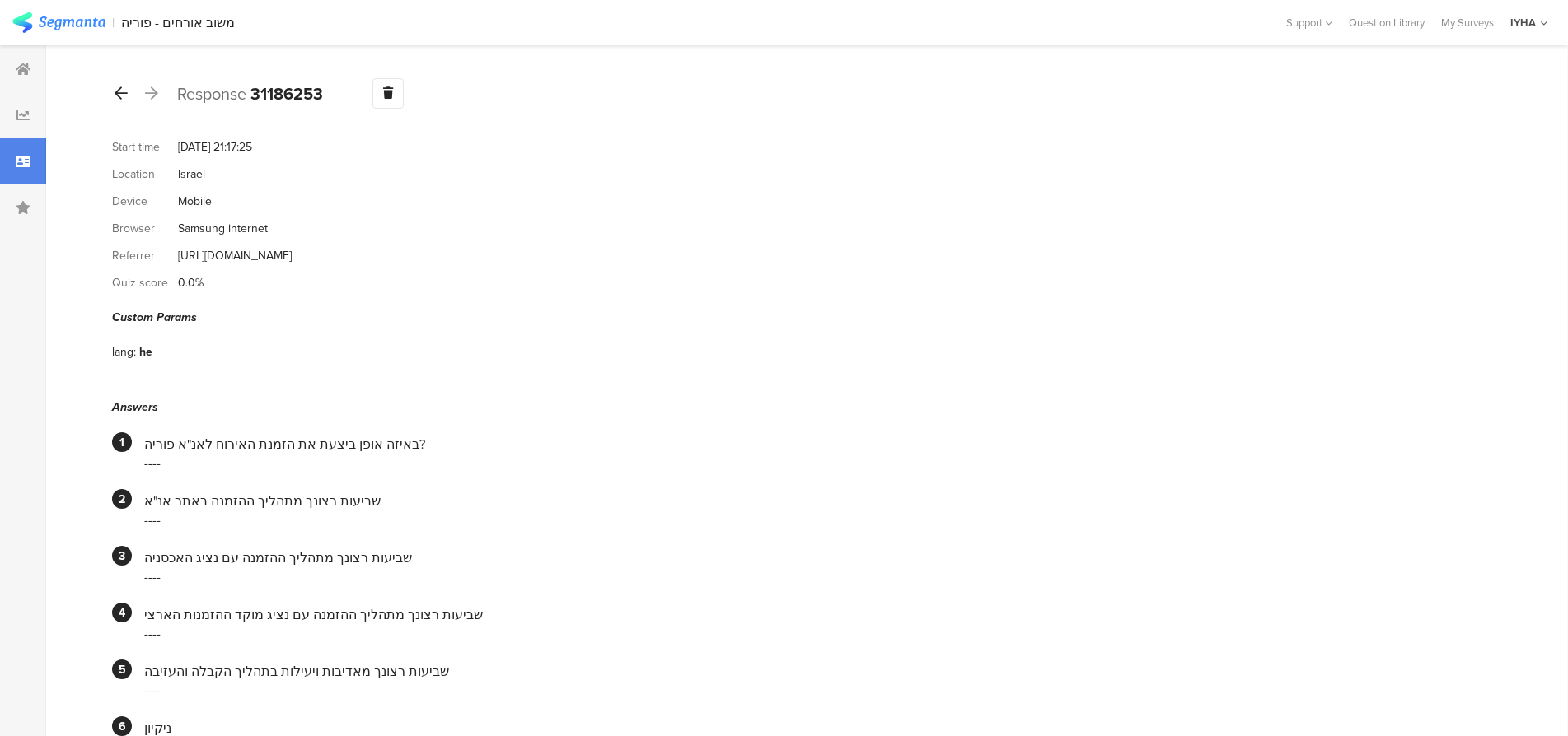
click at [125, 101] on div at bounding box center [120, 93] width 18 height 26
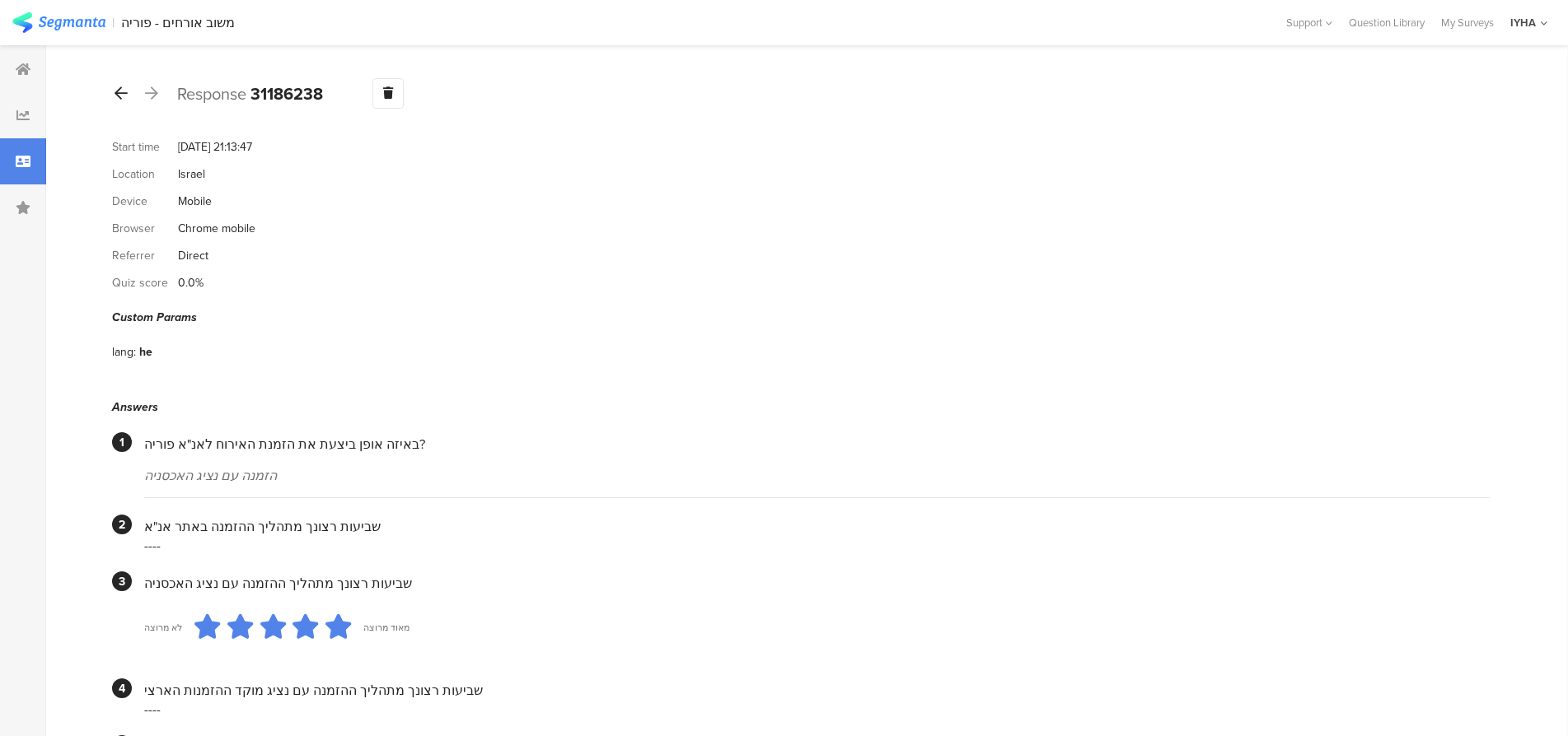
click at [125, 98] on icon at bounding box center [121, 92] width 14 height 14
click at [125, 99] on icon at bounding box center [121, 92] width 14 height 14
click at [115, 89] on icon at bounding box center [121, 92] width 14 height 14
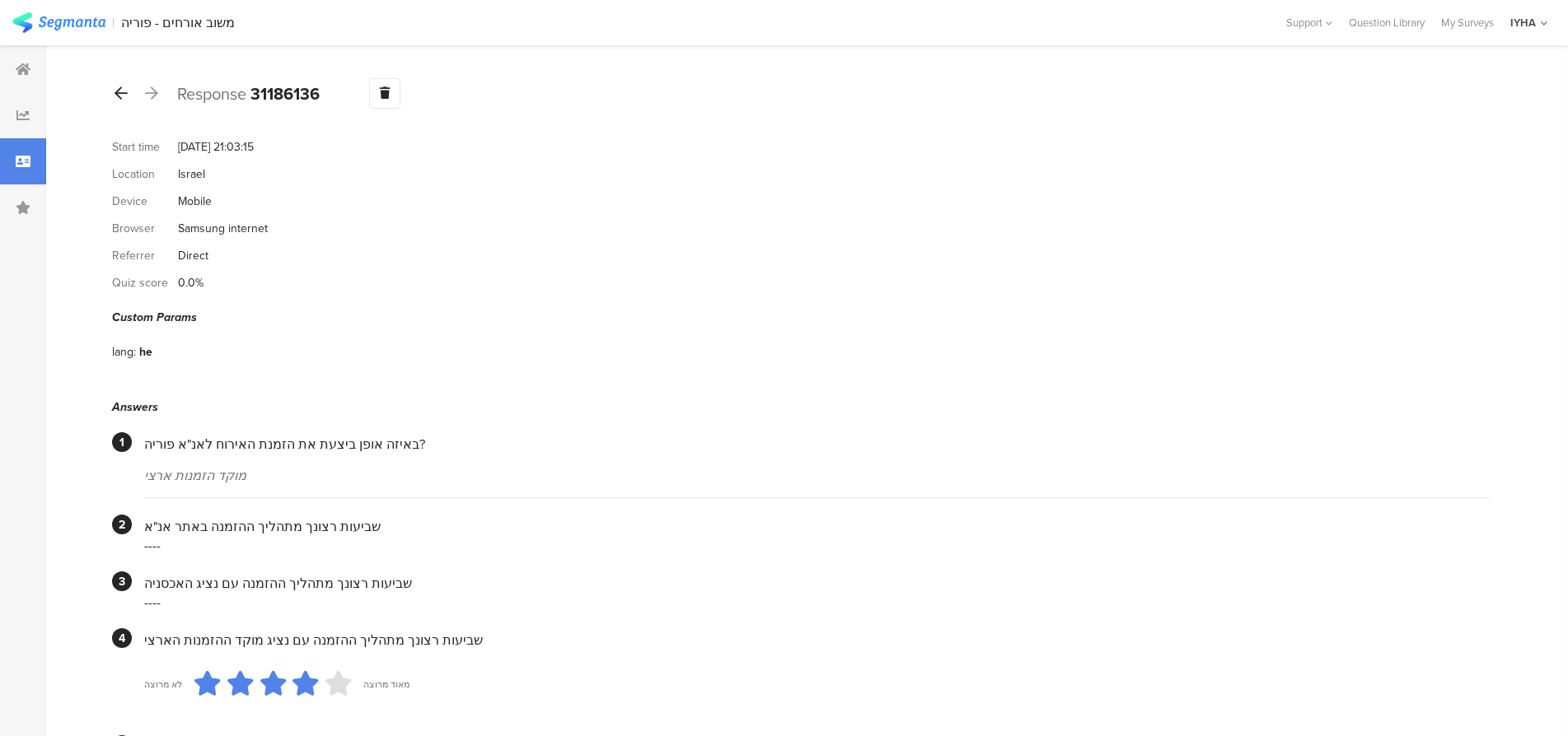
click at [123, 101] on div at bounding box center [120, 93] width 18 height 26
click at [123, 98] on icon at bounding box center [121, 92] width 14 height 14
click at [123, 99] on icon at bounding box center [121, 92] width 14 height 14
click at [125, 100] on div at bounding box center [120, 93] width 18 height 26
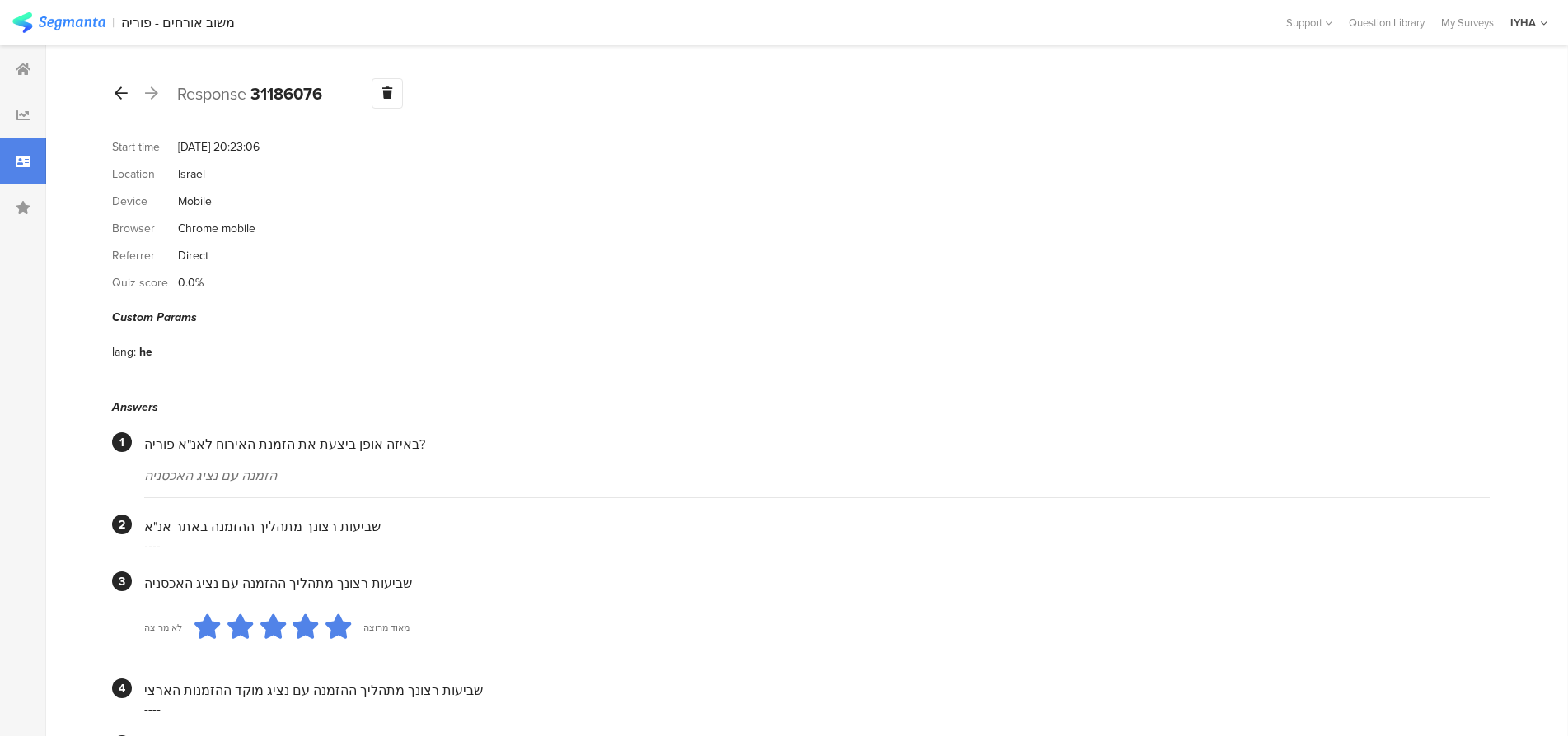
click at [120, 96] on icon at bounding box center [121, 92] width 14 height 14
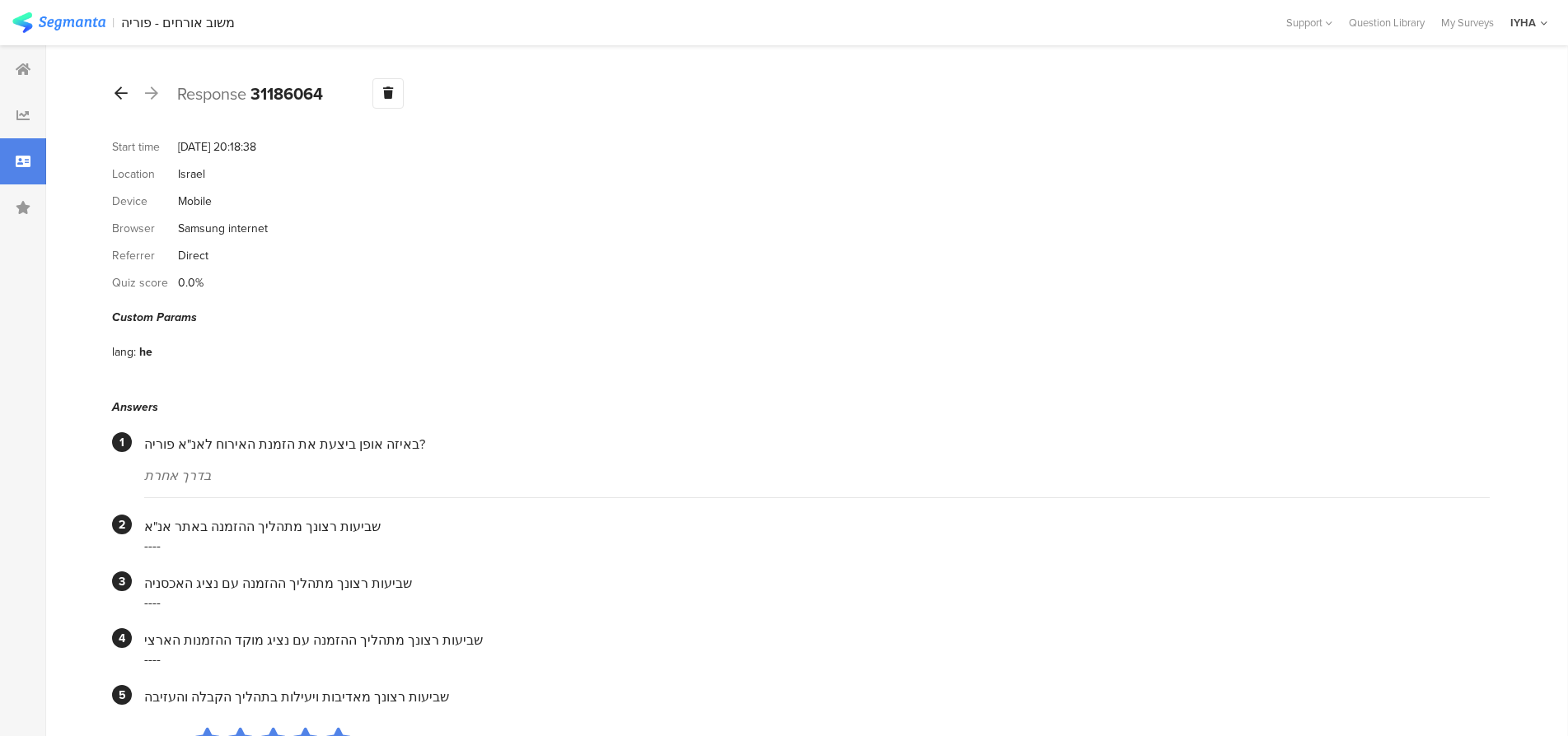
click at [125, 91] on icon at bounding box center [121, 92] width 14 height 14
click at [120, 91] on icon at bounding box center [121, 92] width 14 height 14
click at [115, 92] on icon at bounding box center [121, 92] width 14 height 14
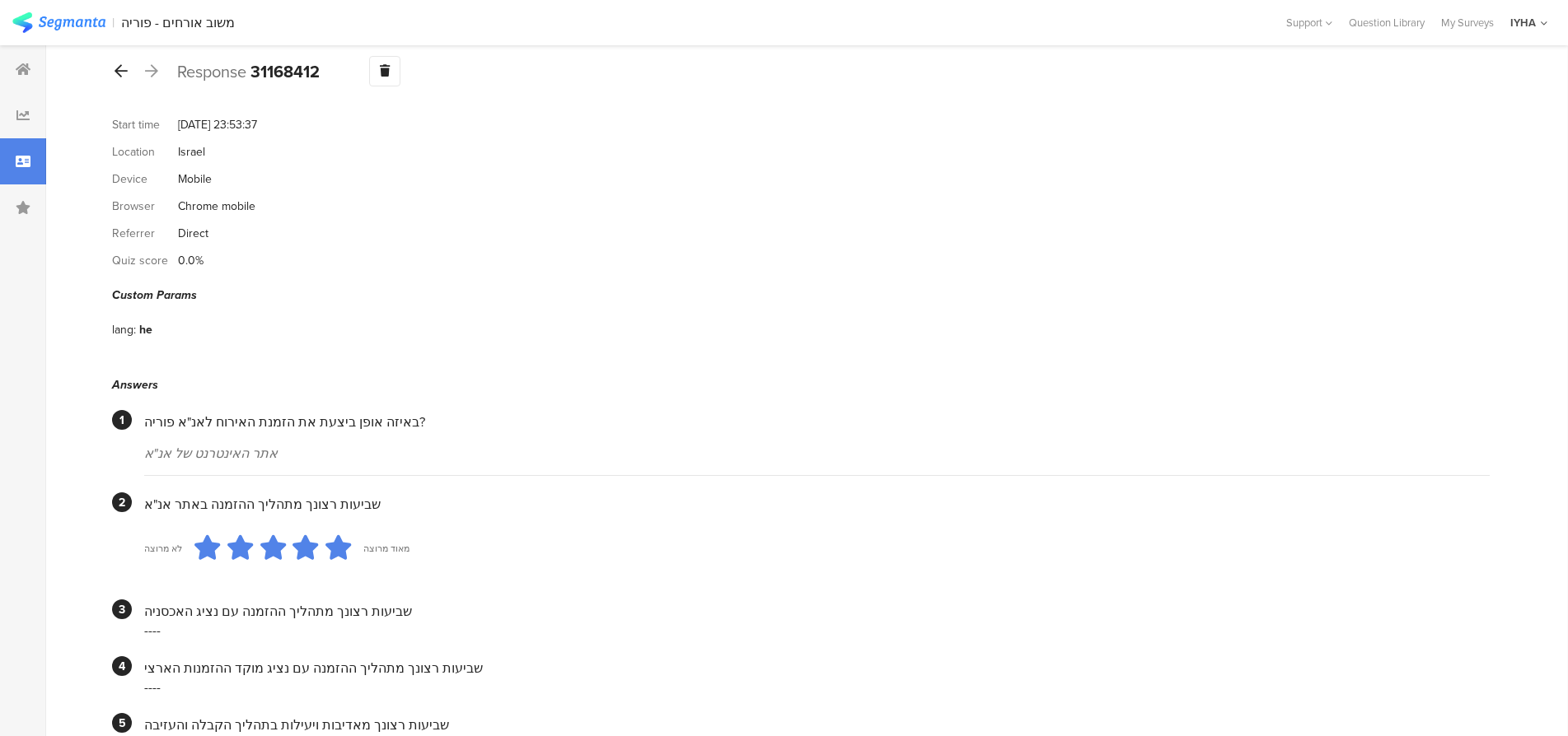
click at [123, 77] on icon at bounding box center [121, 70] width 14 height 14
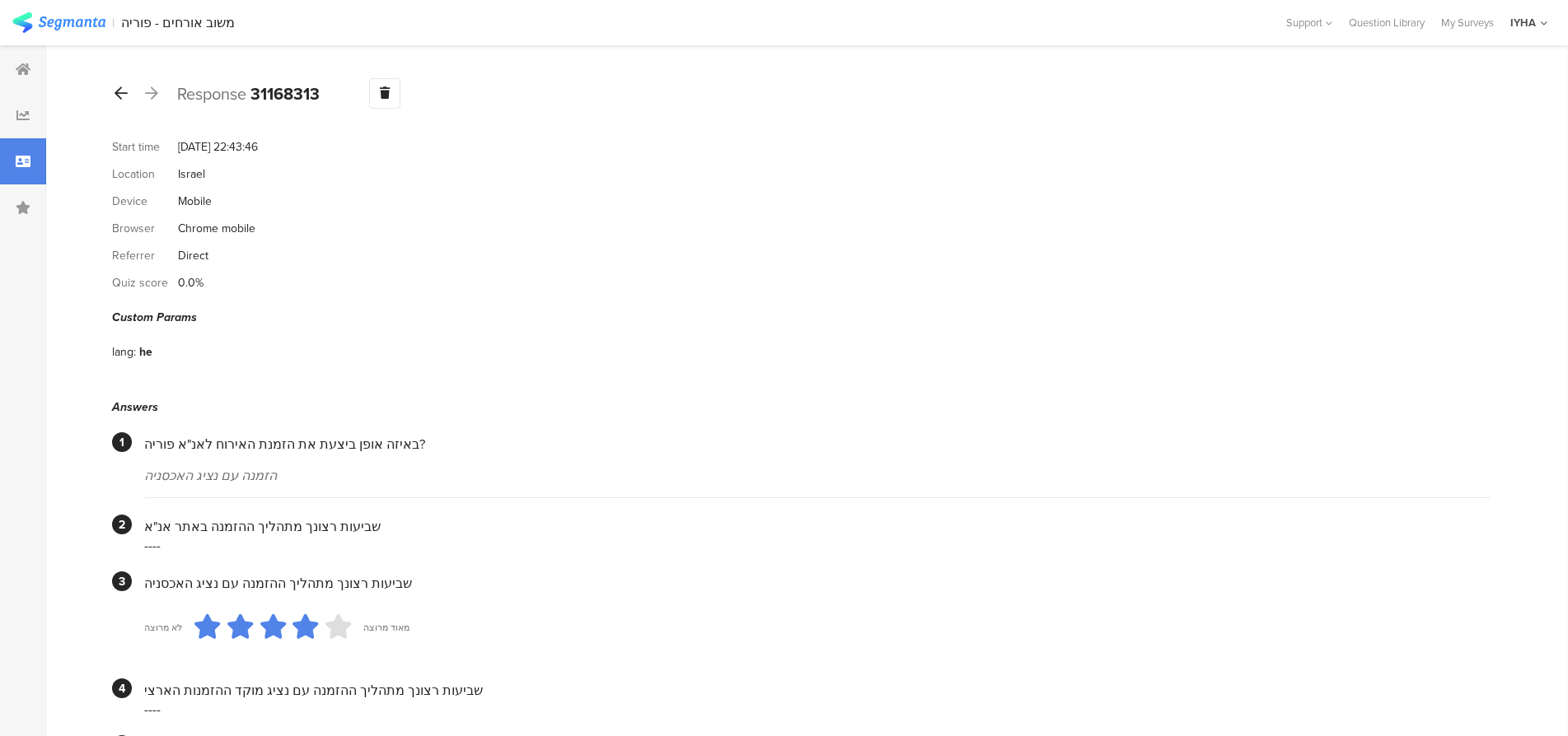
click at [115, 92] on icon at bounding box center [121, 92] width 14 height 14
click at [120, 95] on icon at bounding box center [121, 92] width 14 height 14
click at [123, 96] on icon at bounding box center [121, 92] width 14 height 14
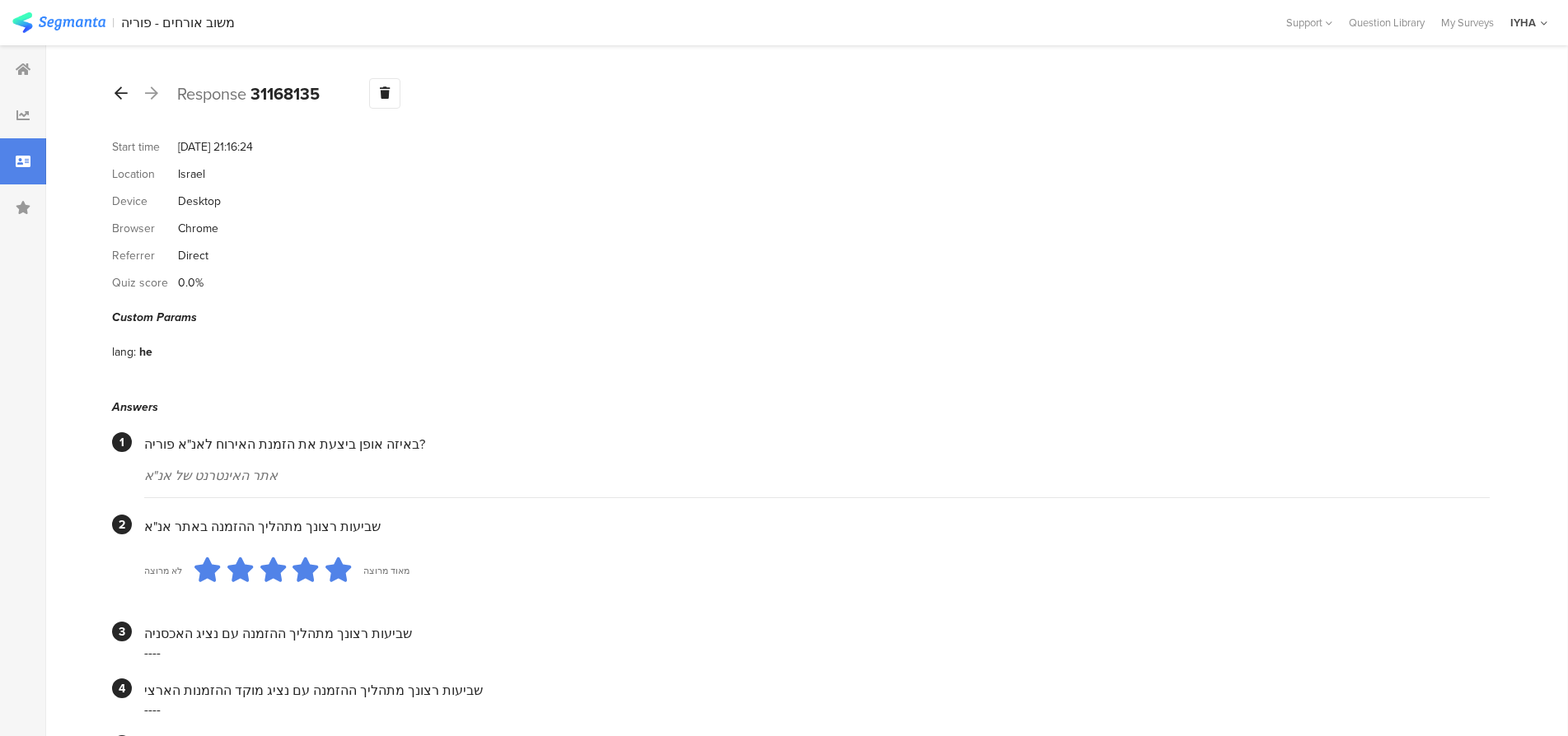
click at [123, 86] on icon at bounding box center [121, 92] width 14 height 14
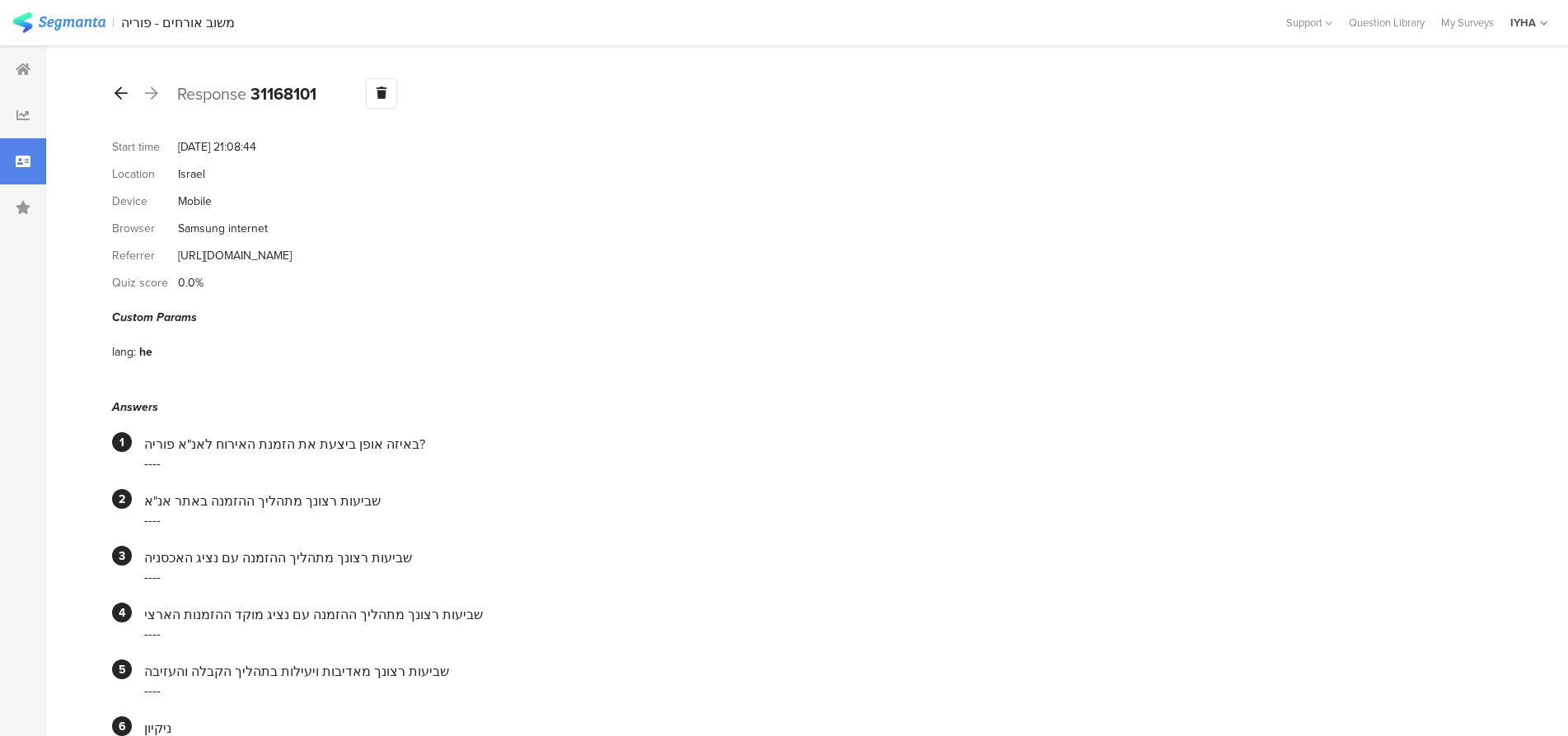
click at [122, 91] on icon at bounding box center [121, 92] width 14 height 14
click at [126, 101] on div at bounding box center [120, 93] width 18 height 26
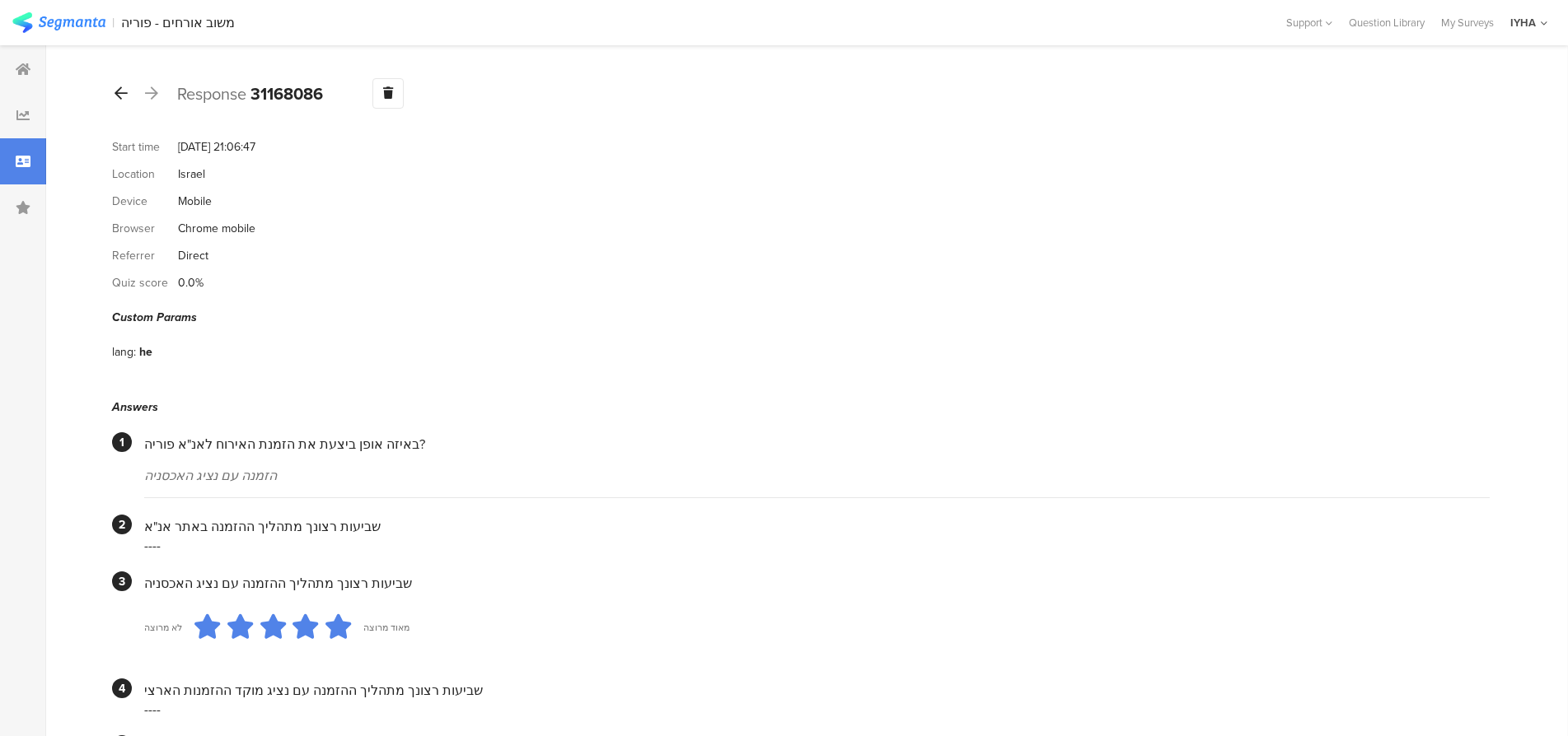
click at [127, 97] on div at bounding box center [120, 93] width 18 height 26
